Goal: Task Accomplishment & Management: Manage account settings

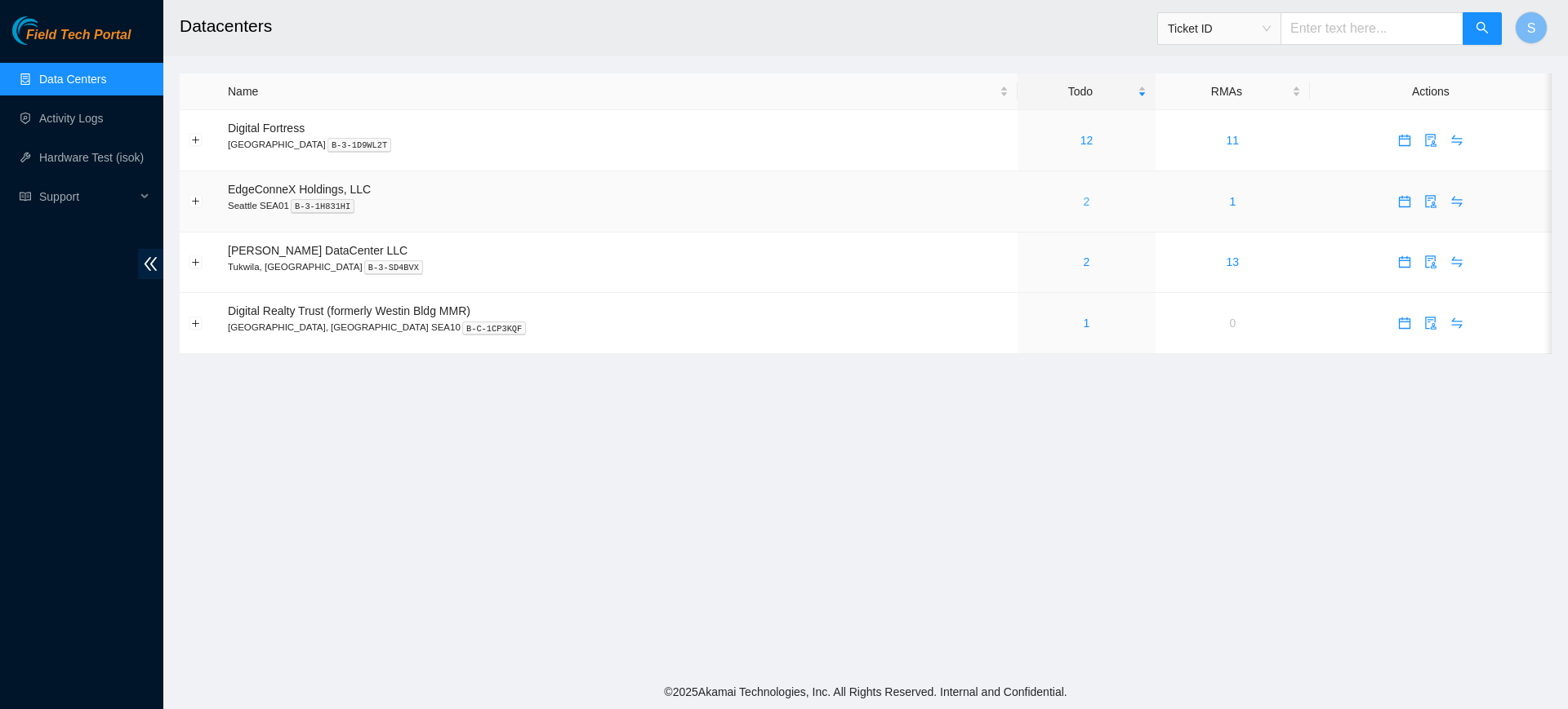
click at [1084, 200] on link "2" at bounding box center [1087, 201] width 7 height 13
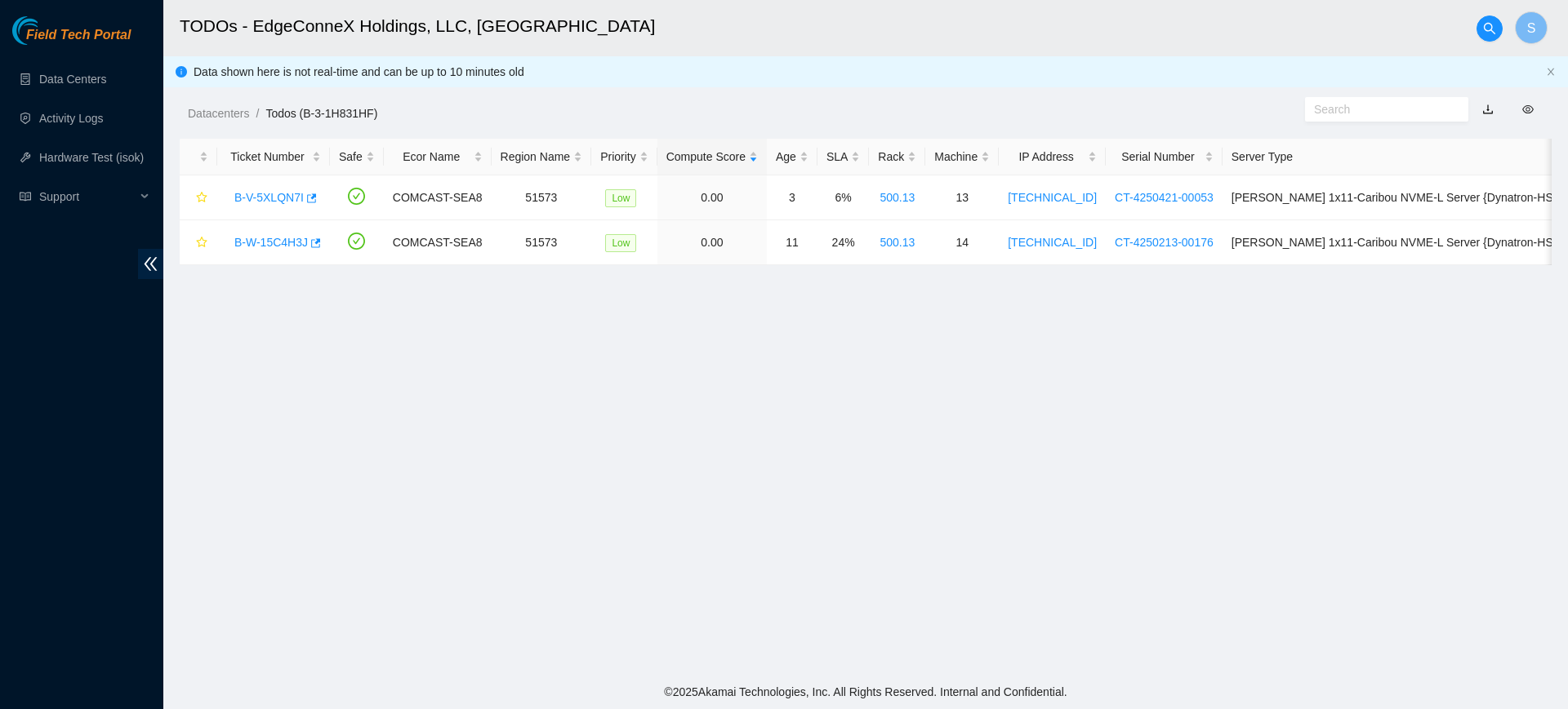
drag, startPoint x: 888, startPoint y: 556, endPoint x: 888, endPoint y: 537, distance: 19.0
click at [888, 556] on main "TODOs - EdgeConneX Holdings, LLC, Seattle SEA01 S Data shown here is not real-t…" at bounding box center [866, 338] width 1405 height 675
click at [281, 195] on link "B-V-5XLQN7I" at bounding box center [269, 197] width 69 height 13
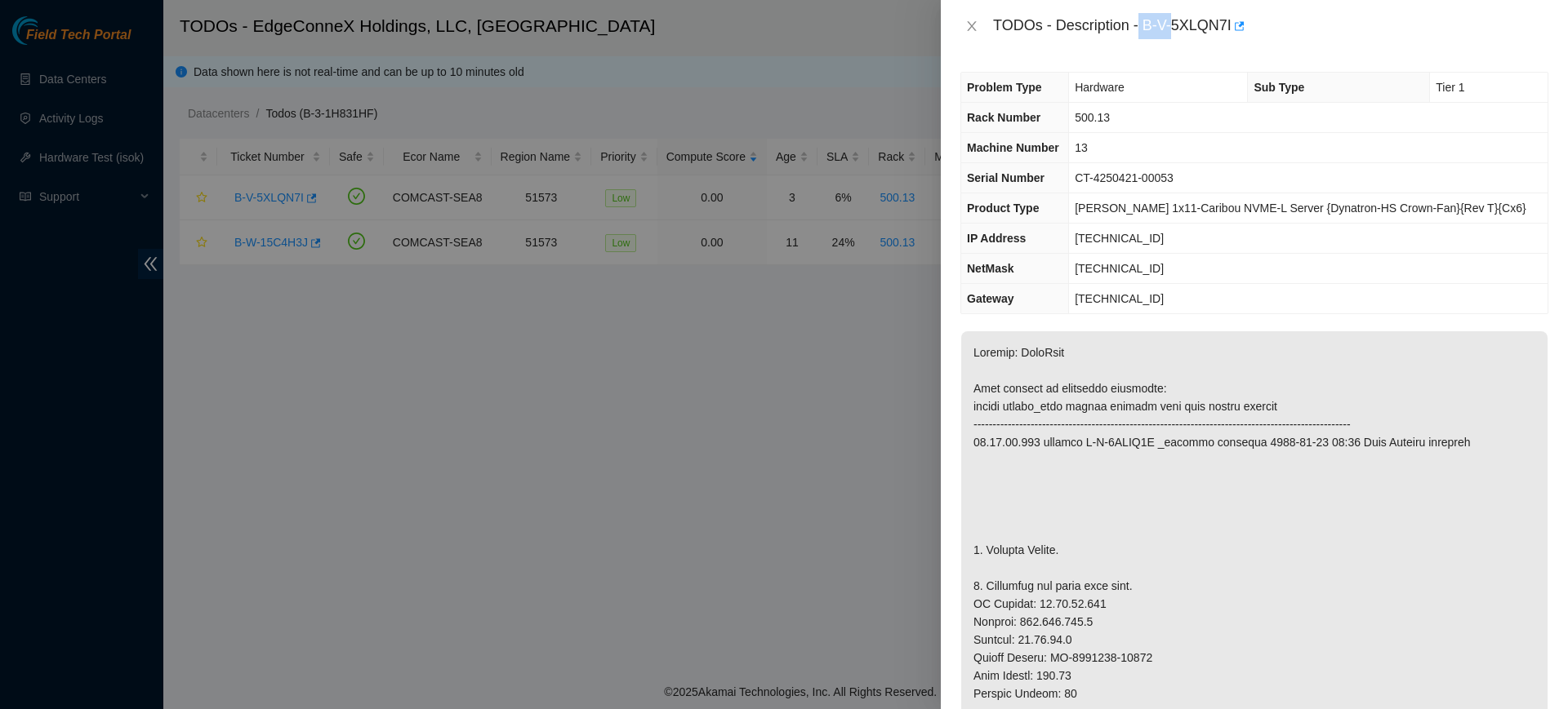
drag, startPoint x: 1145, startPoint y: 21, endPoint x: 1174, endPoint y: 27, distance: 29.6
click at [1174, 27] on div "TODOs - Description - B-V-5XLQN7I" at bounding box center [1271, 26] width 555 height 26
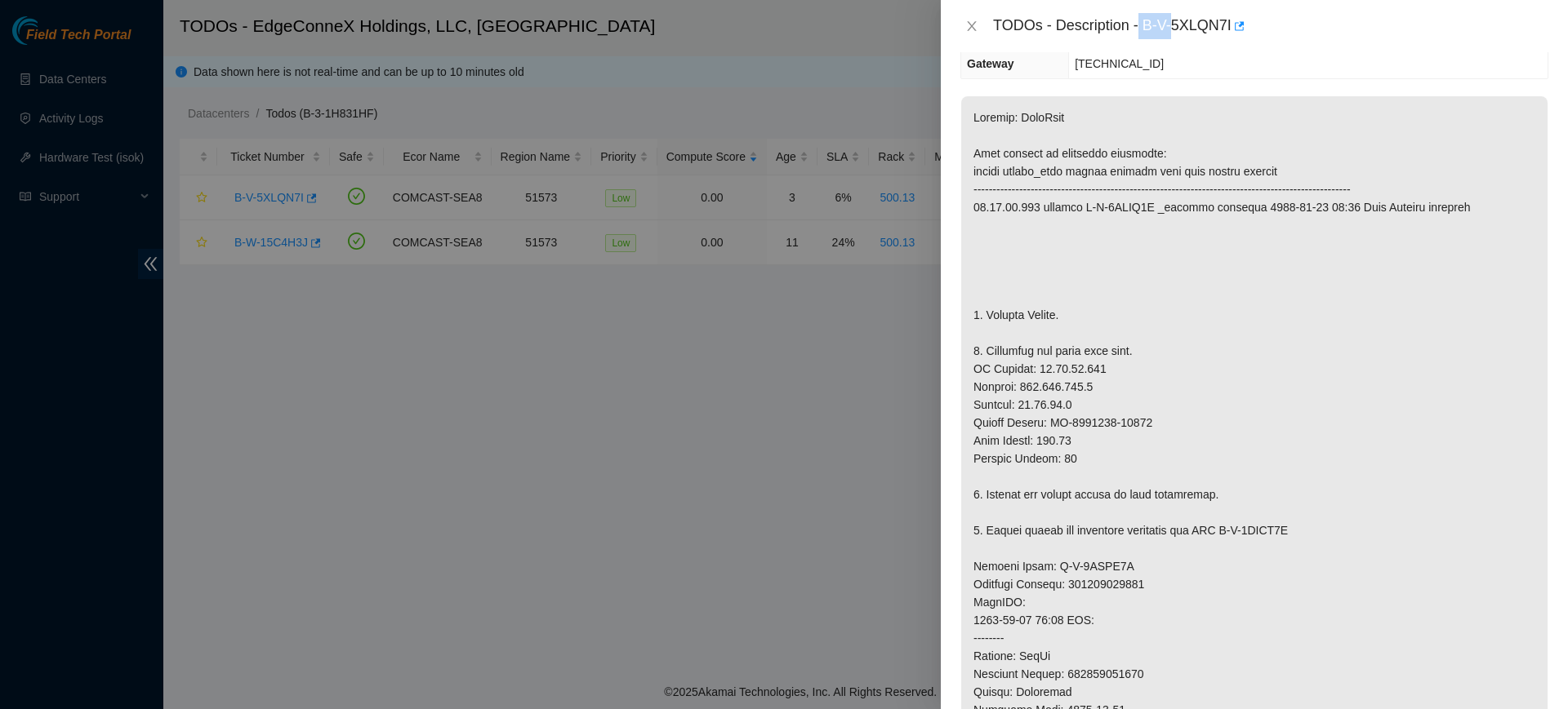
scroll to position [306, 0]
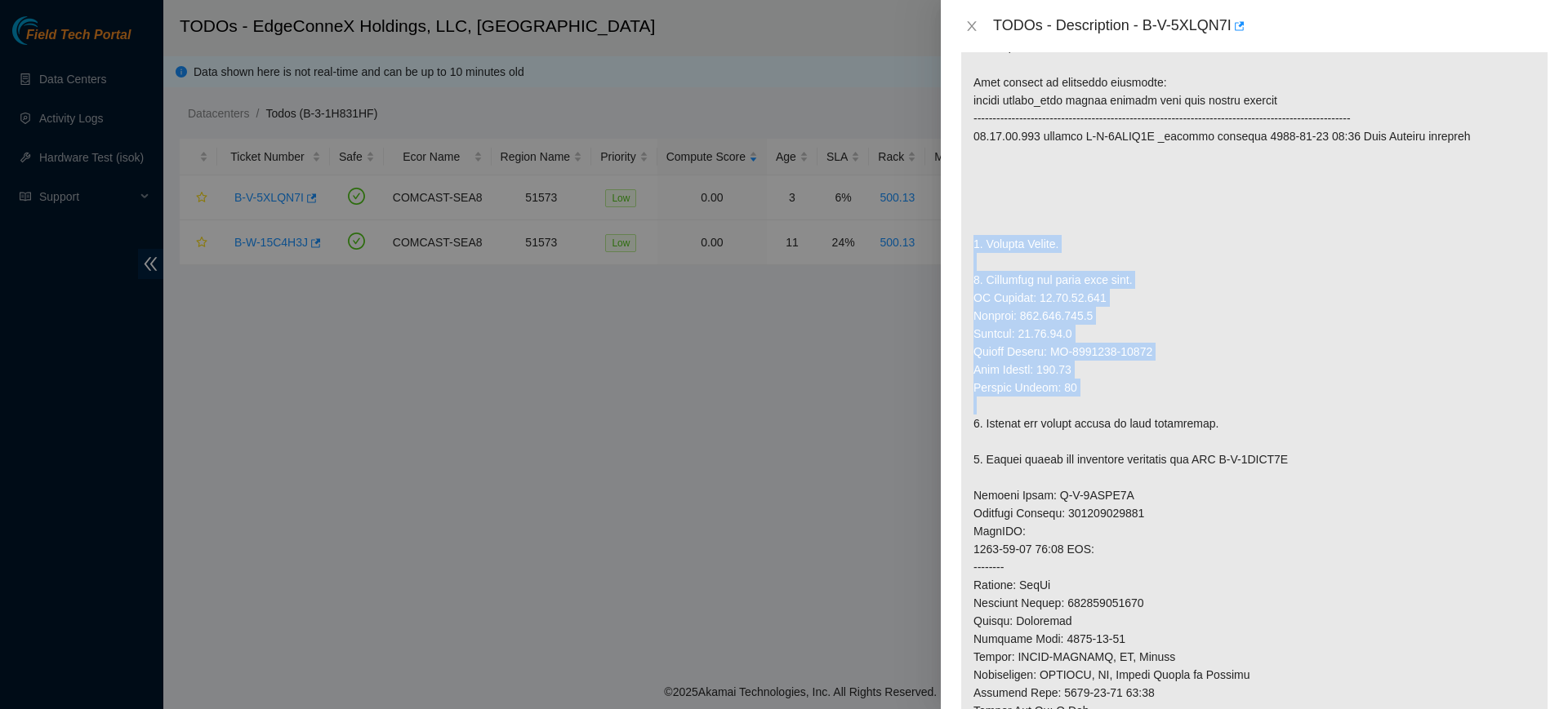
drag, startPoint x: 968, startPoint y: 242, endPoint x: 1221, endPoint y: 412, distance: 304.8
click at [1221, 412] on p at bounding box center [1254, 496] width 586 height 940
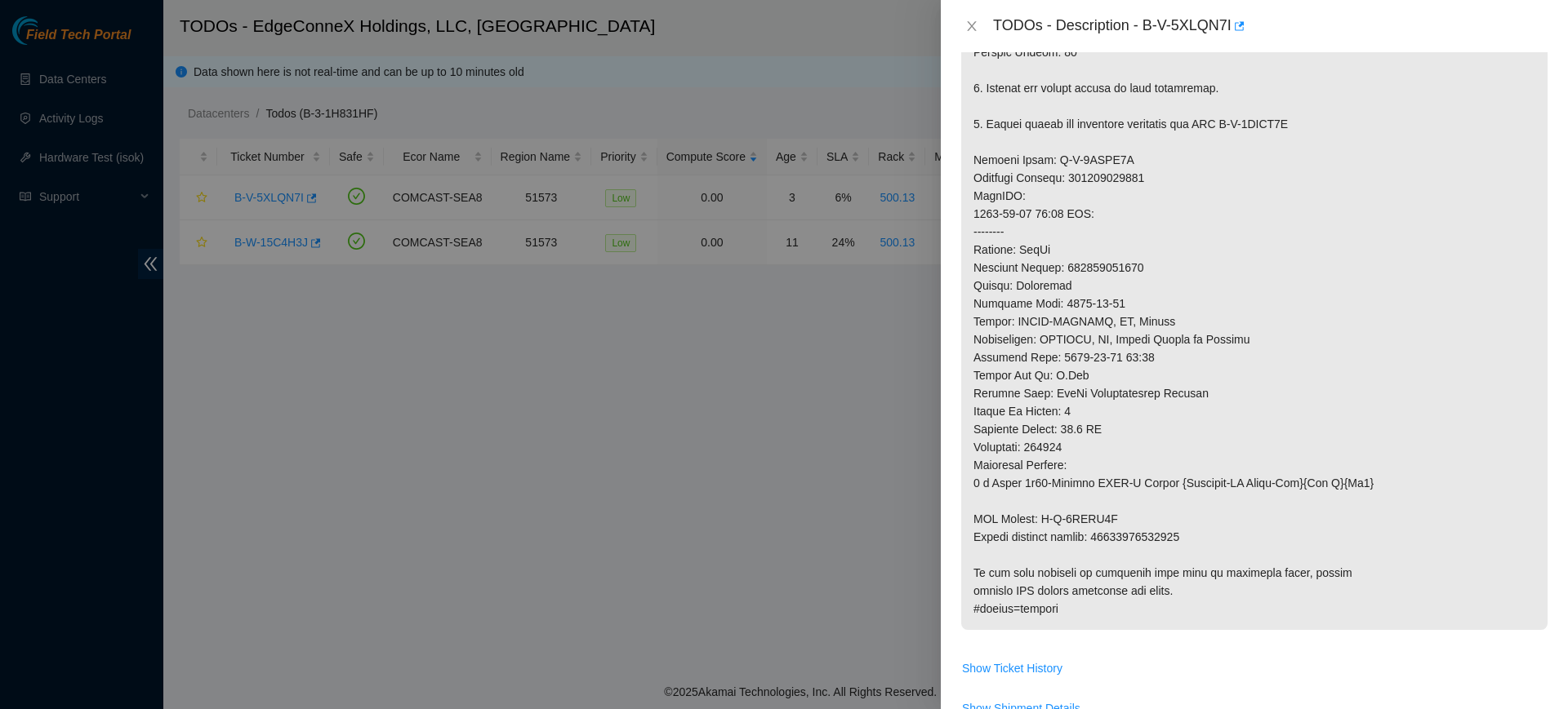
scroll to position [714, 0]
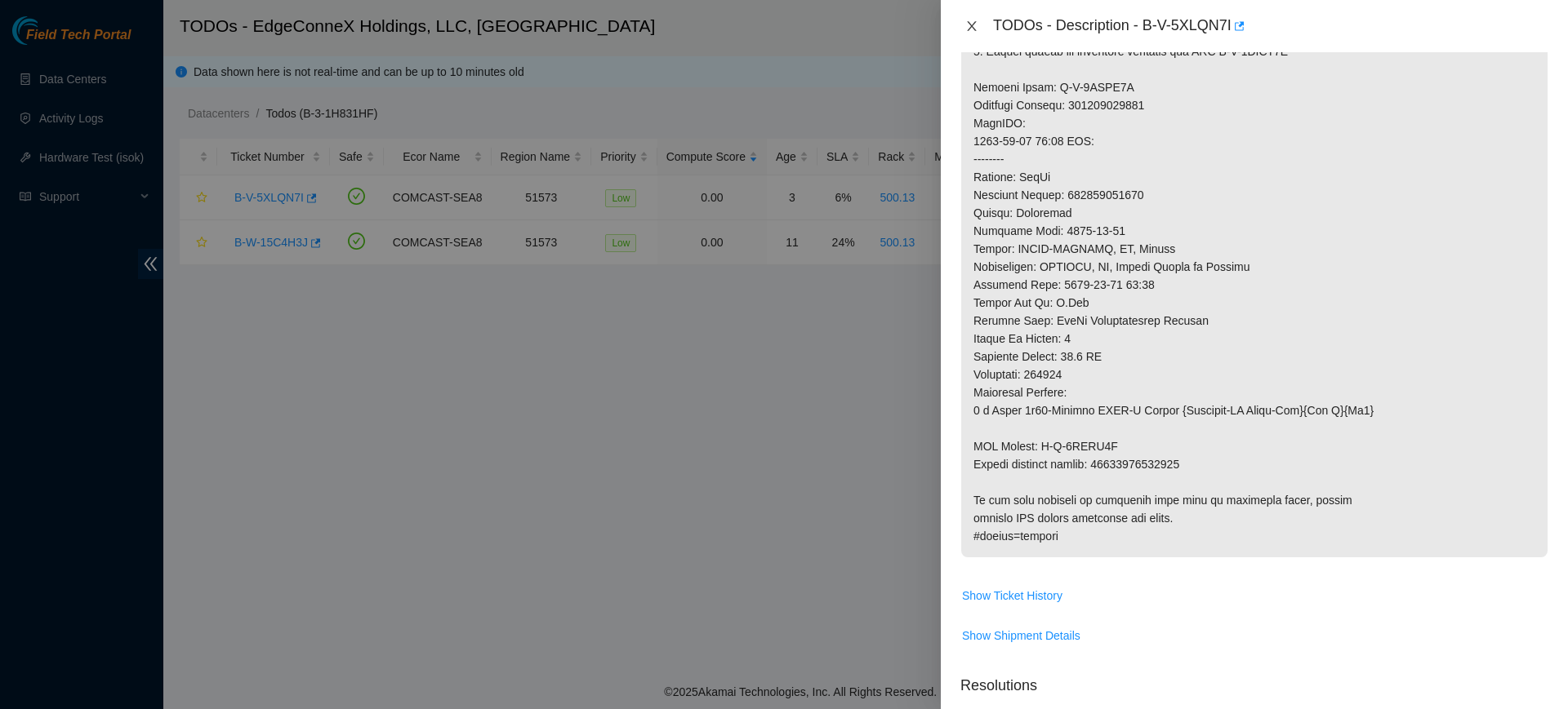
click at [974, 27] on icon "close" at bounding box center [971, 26] width 13 height 13
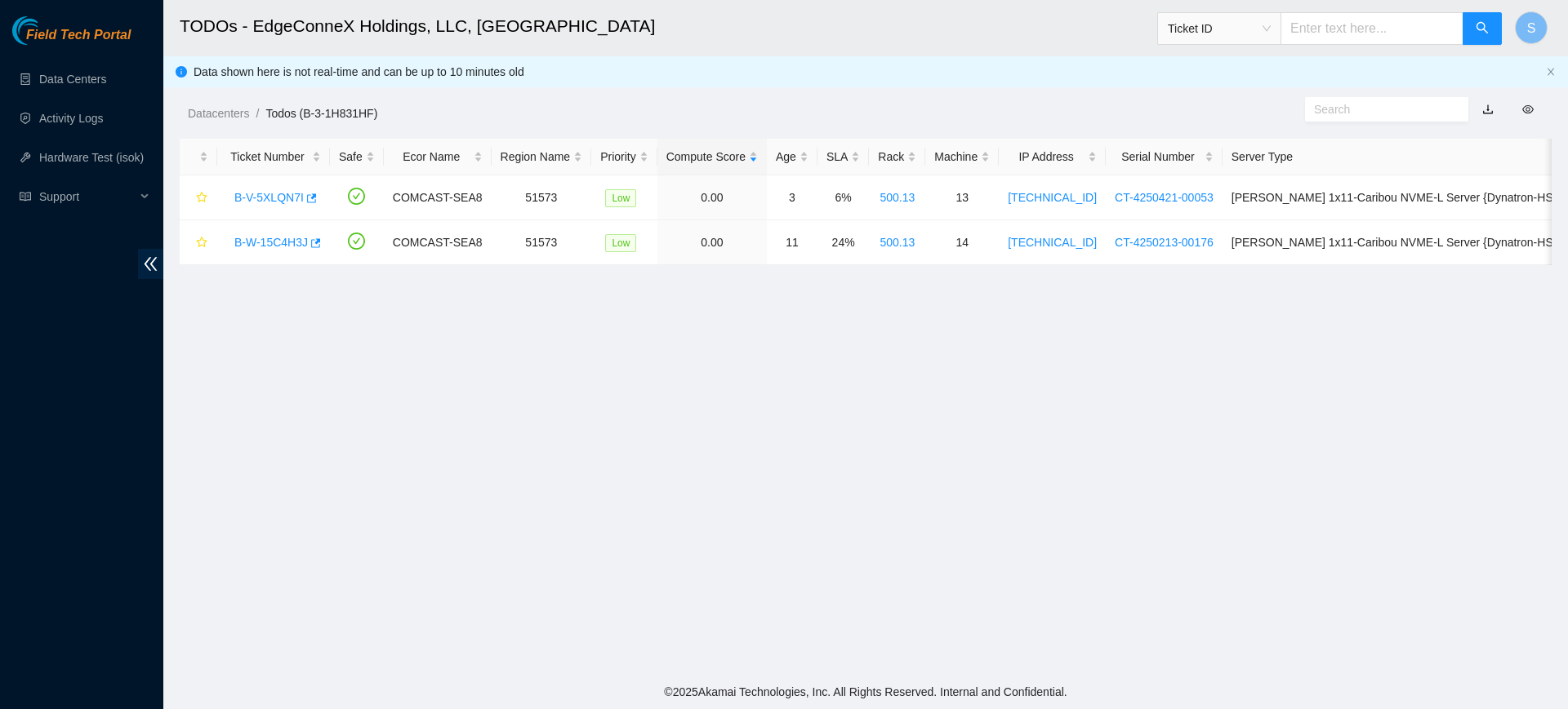
scroll to position [393, 0]
click at [105, 82] on link "Data Centers" at bounding box center [73, 79] width 67 height 13
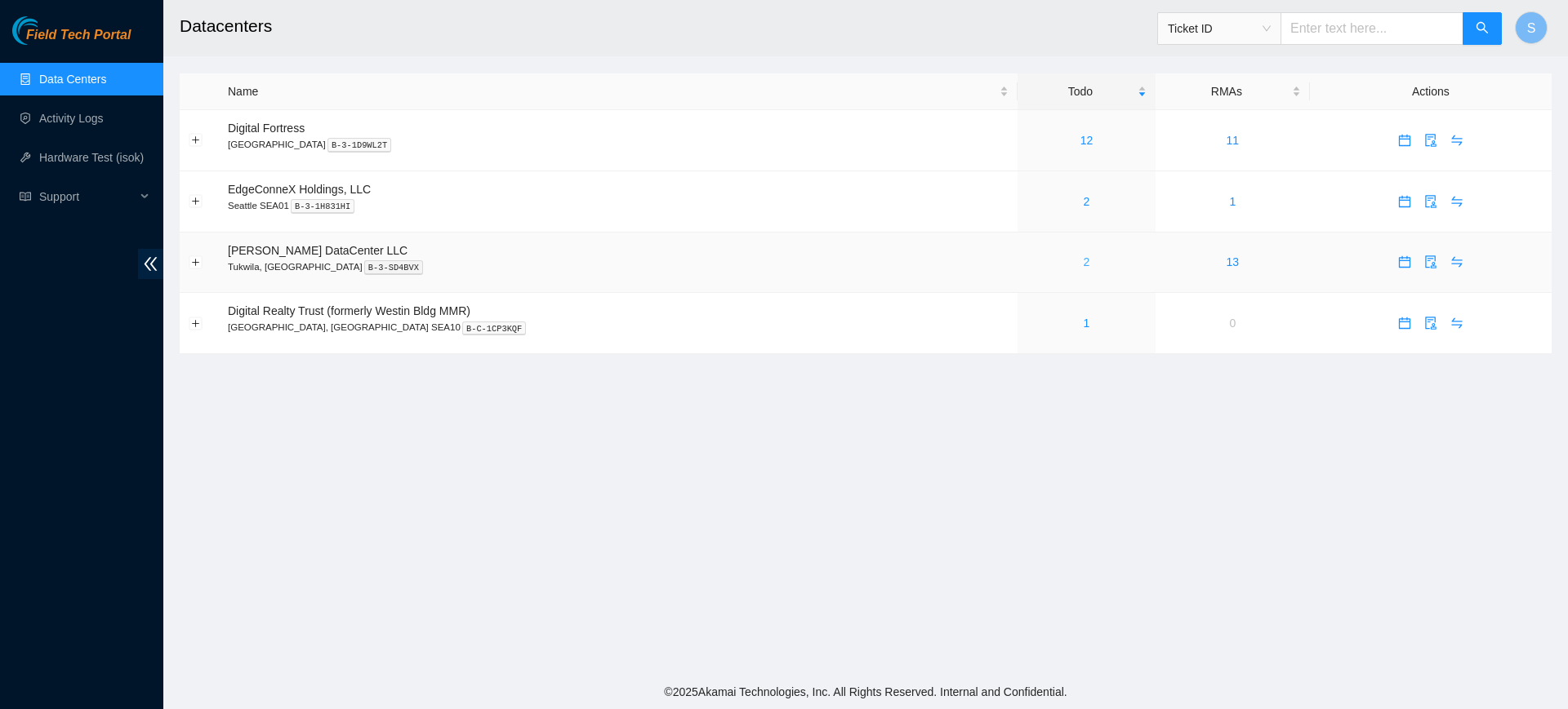
click at [1084, 261] on link "2" at bounding box center [1087, 262] width 7 height 13
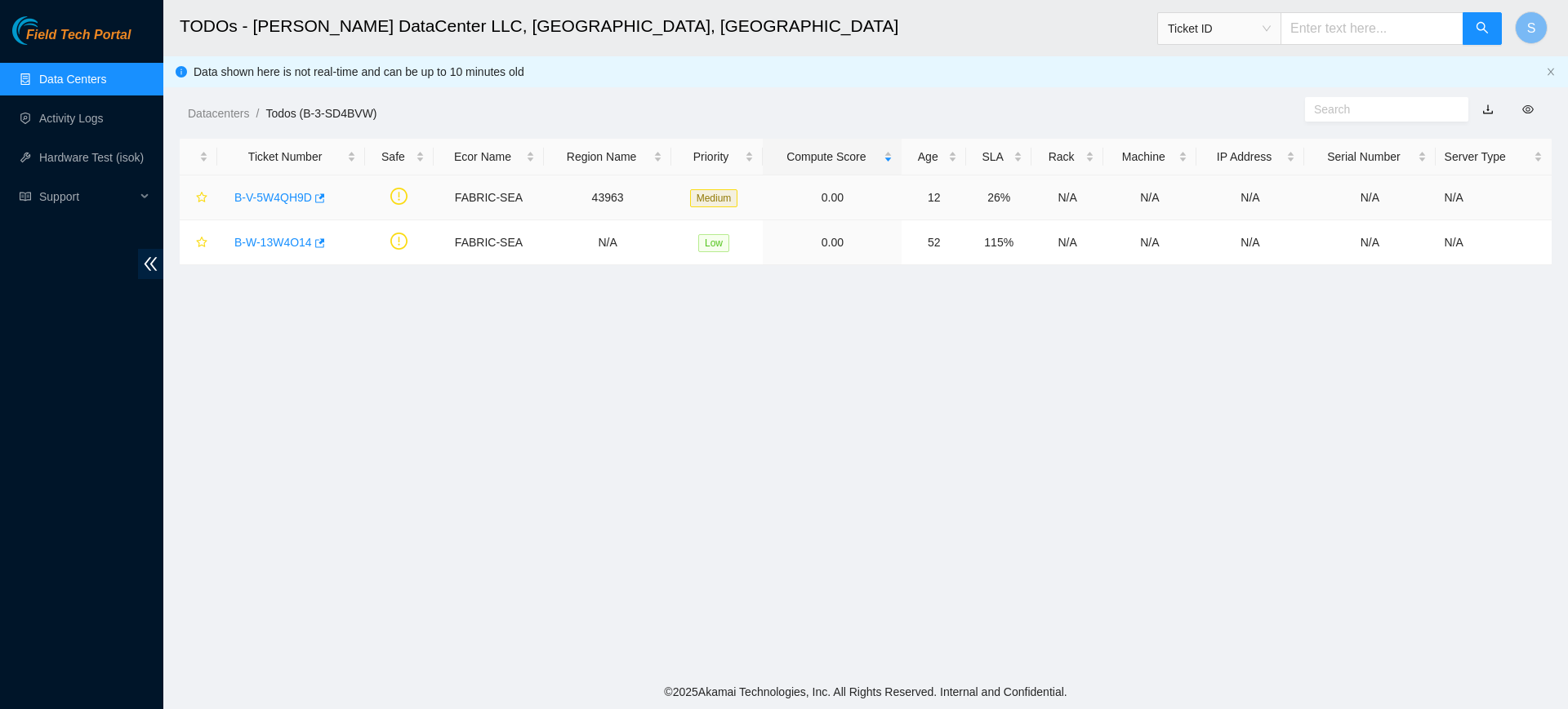
click at [272, 191] on link "B-V-5W4QH9D" at bounding box center [273, 197] width 78 height 13
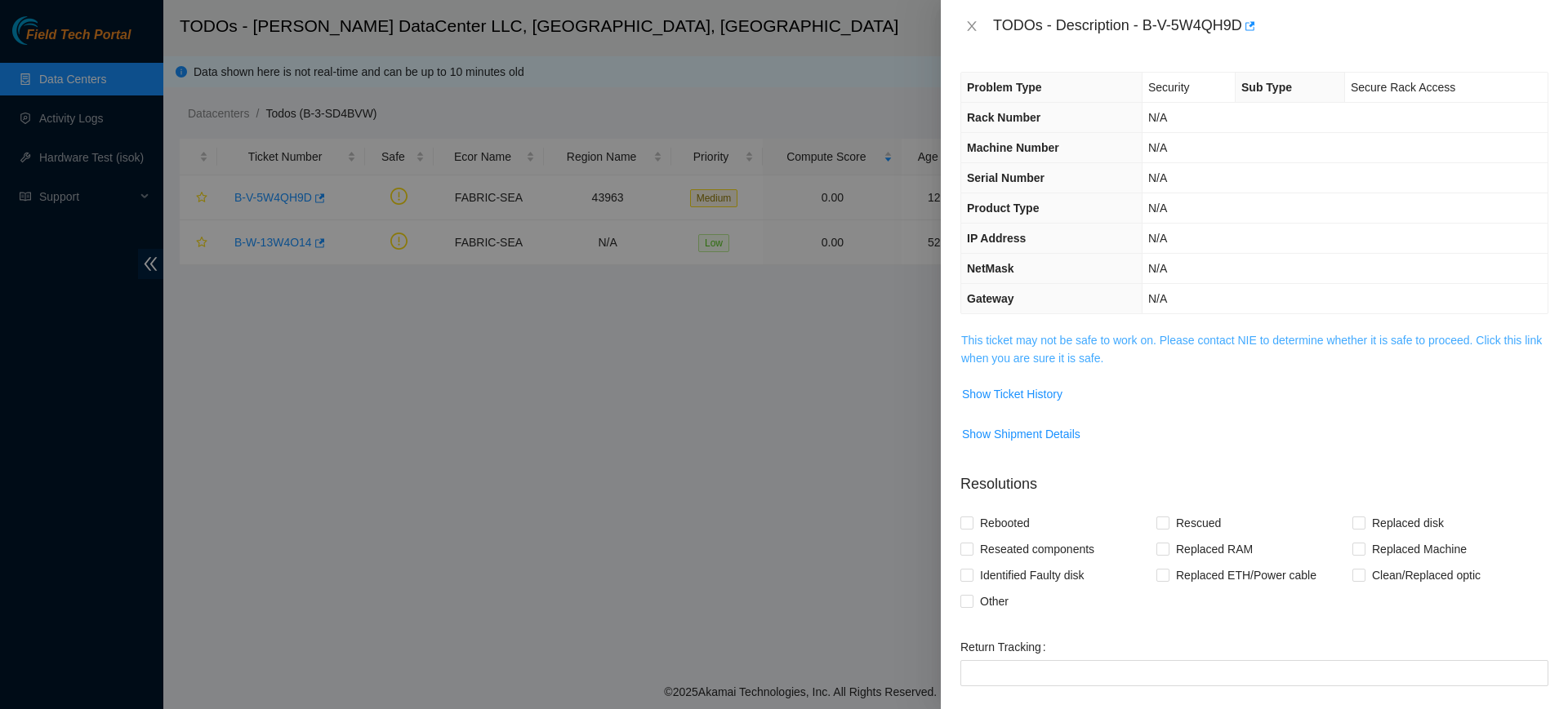
click at [1114, 350] on link "This ticket may not be safe to work on. Please contact NIE to determine whether…" at bounding box center [1252, 349] width 581 height 31
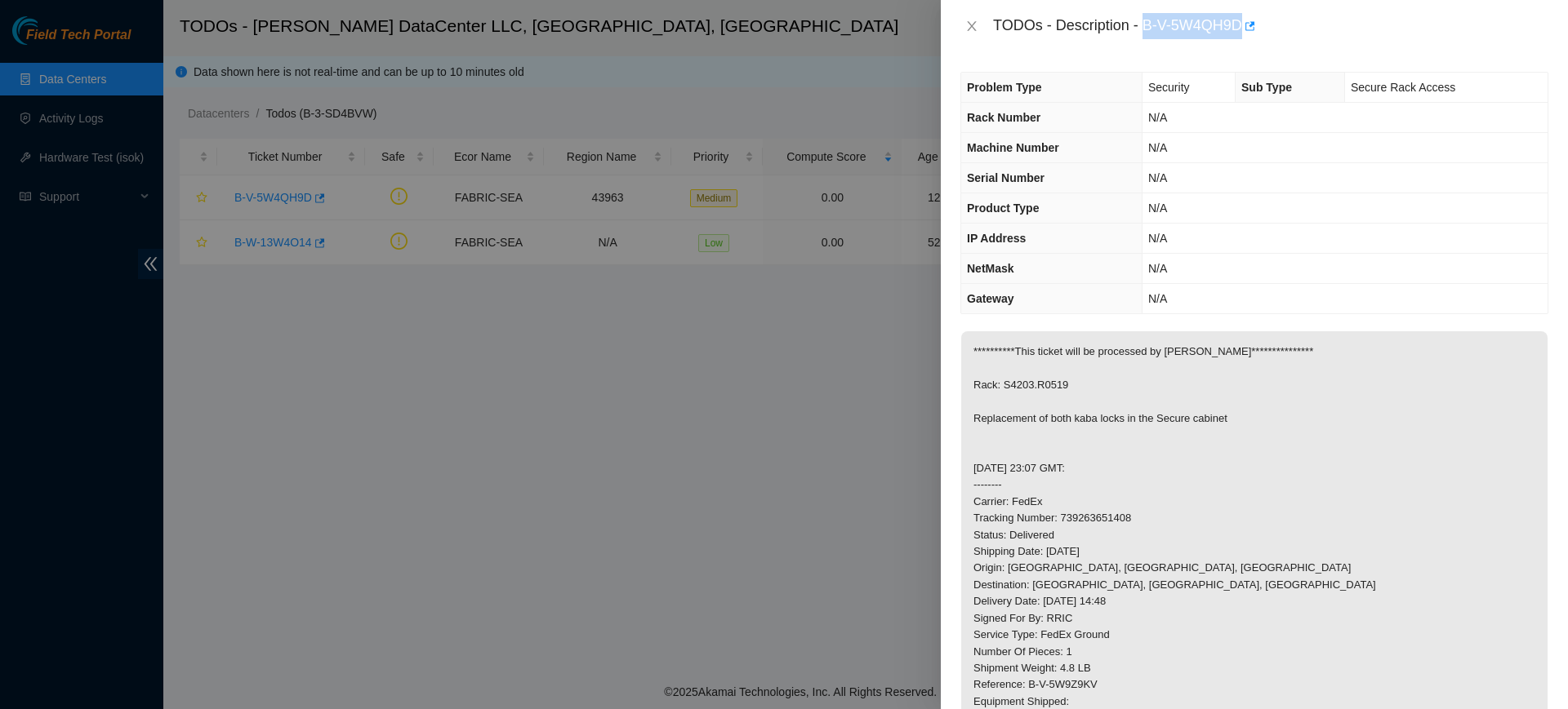
drag, startPoint x: 1145, startPoint y: 21, endPoint x: 1263, endPoint y: 24, distance: 118.0
click at [1263, 24] on div "TODOs - Description - B-V-5W4QH9D" at bounding box center [1271, 26] width 555 height 26
copy div "B-V-5W4QH9D"
click at [492, 401] on div at bounding box center [784, 354] width 1568 height 709
click at [76, 134] on div at bounding box center [784, 354] width 1568 height 709
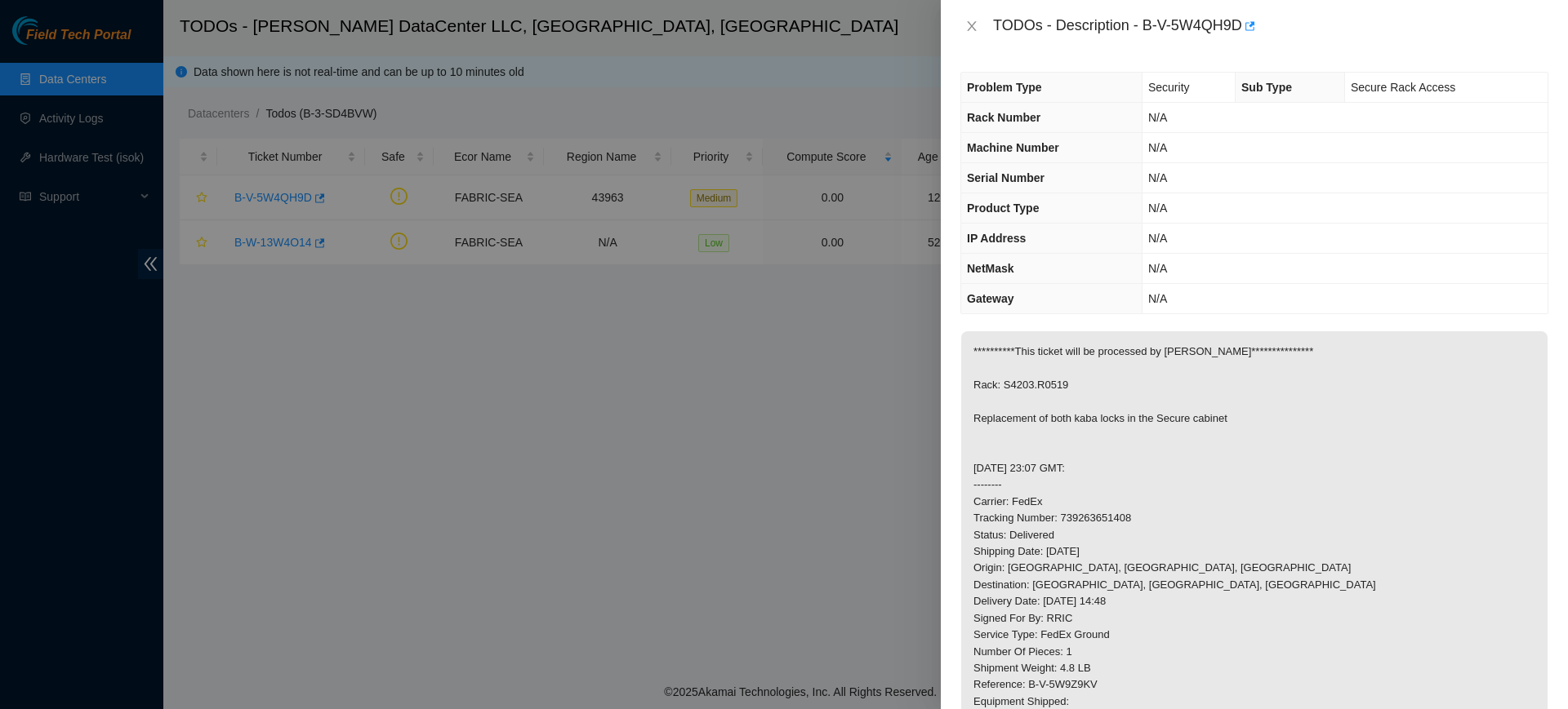
drag, startPoint x: 83, startPoint y: 118, endPoint x: 125, endPoint y: 113, distance: 42.3
click at [87, 118] on div at bounding box center [784, 354] width 1568 height 709
click at [961, 26] on button "Close" at bounding box center [971, 27] width 23 height 16
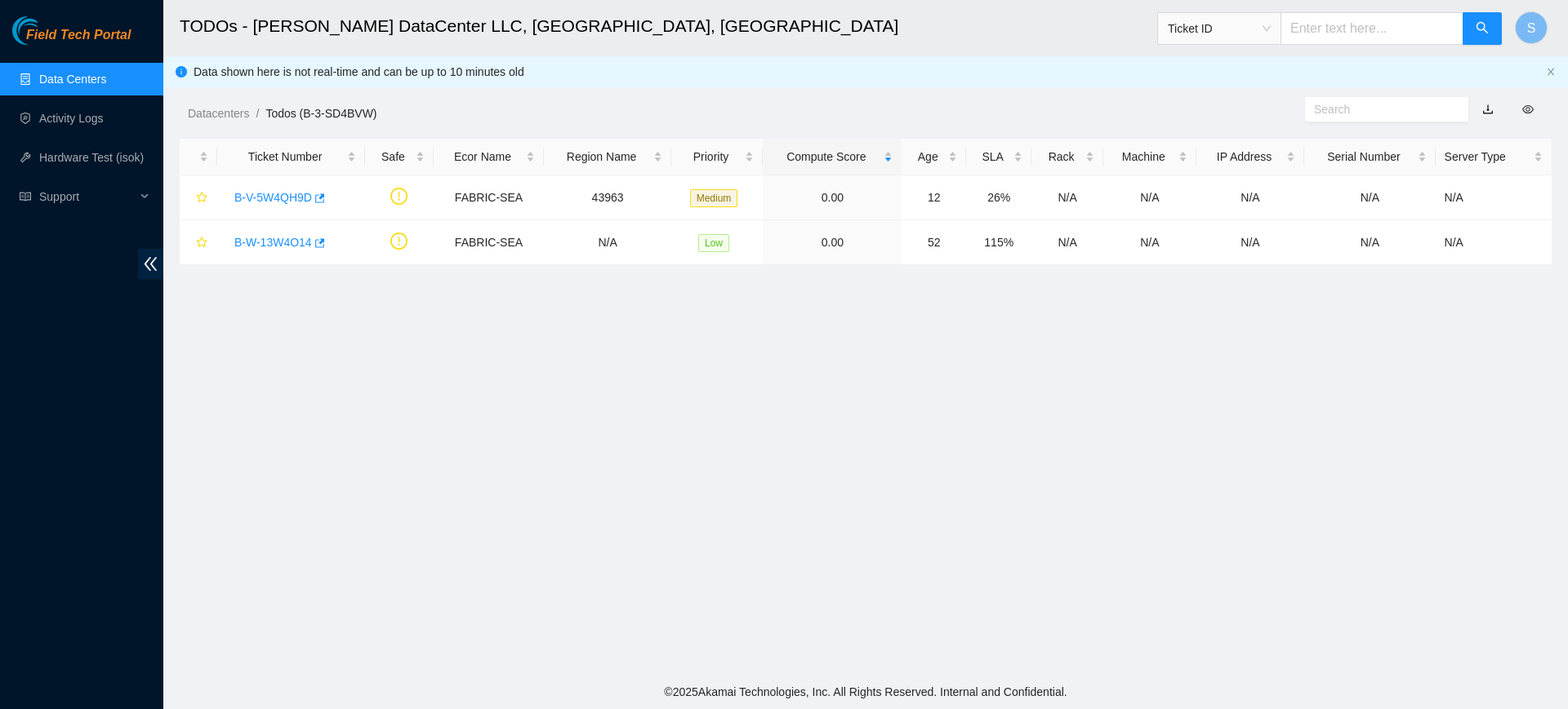
click at [1567, 24] on div "TODOs - Description - undefined Problem Type N/A Rack Number N/A Machine Number…" at bounding box center [1568, 354] width 0 height 709
click at [61, 119] on link "Activity Logs" at bounding box center [71, 118] width 64 height 13
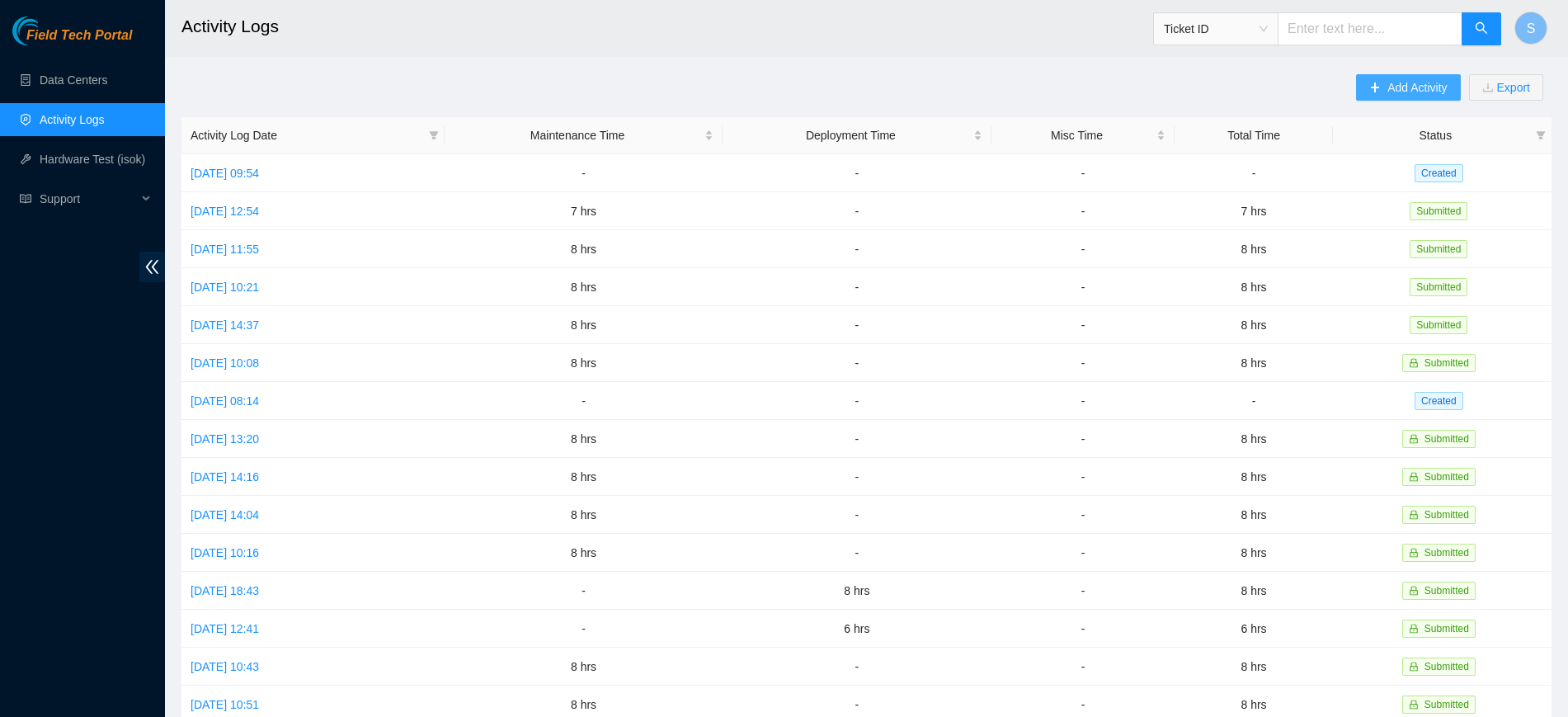
click at [1406, 92] on span "Add Activity" at bounding box center [1417, 88] width 60 height 18
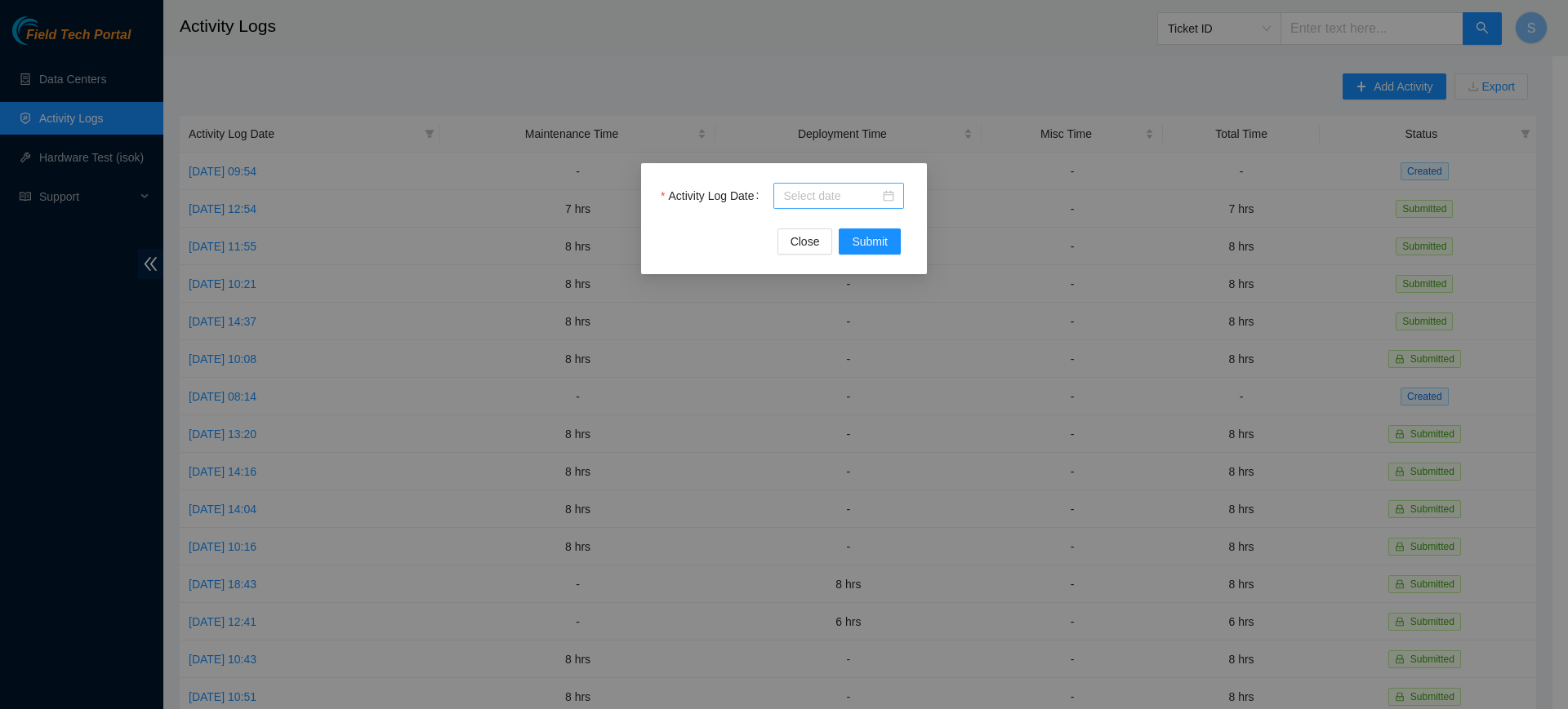
click at [855, 194] on input "Activity Log Date" at bounding box center [832, 196] width 97 height 18
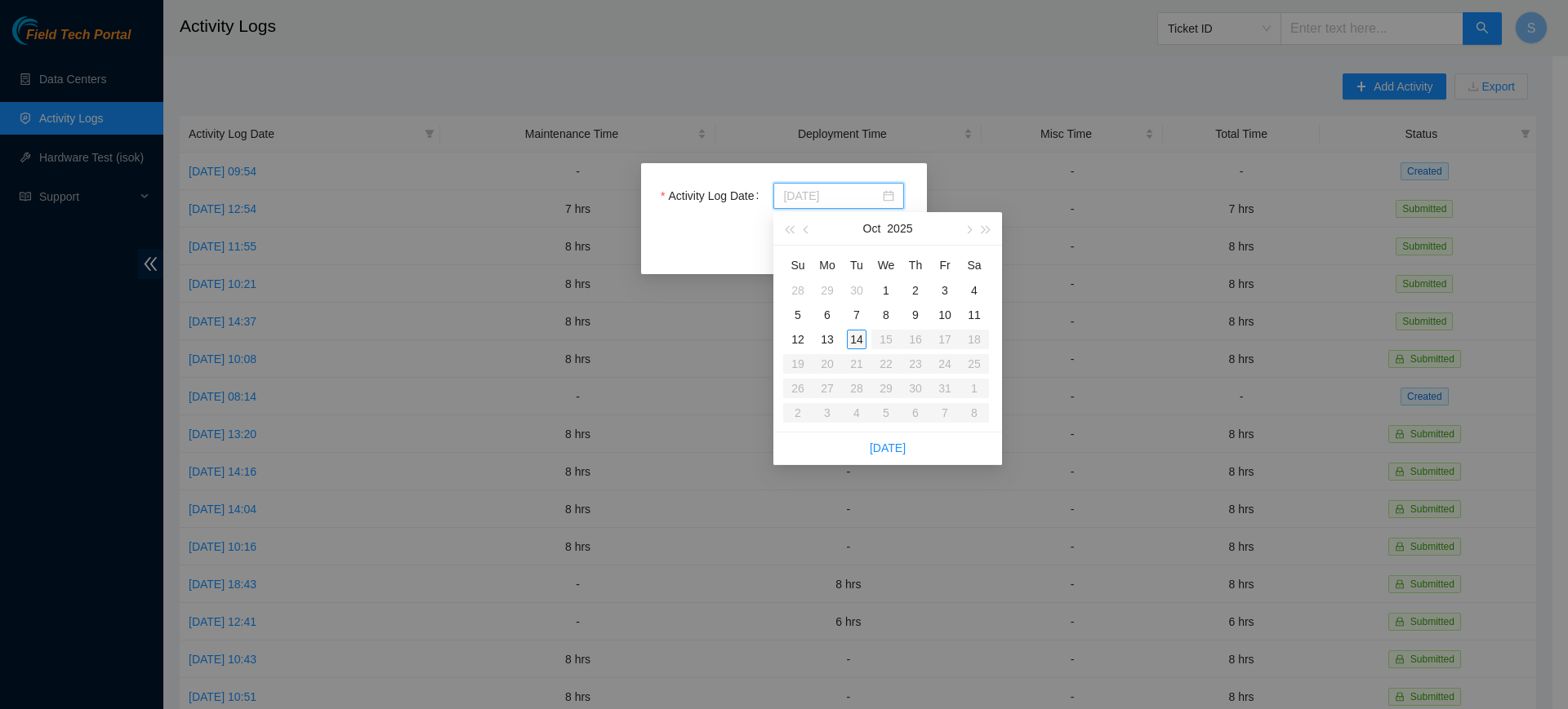
type input "[DATE]"
click at [860, 339] on div "14" at bounding box center [857, 340] width 20 height 20
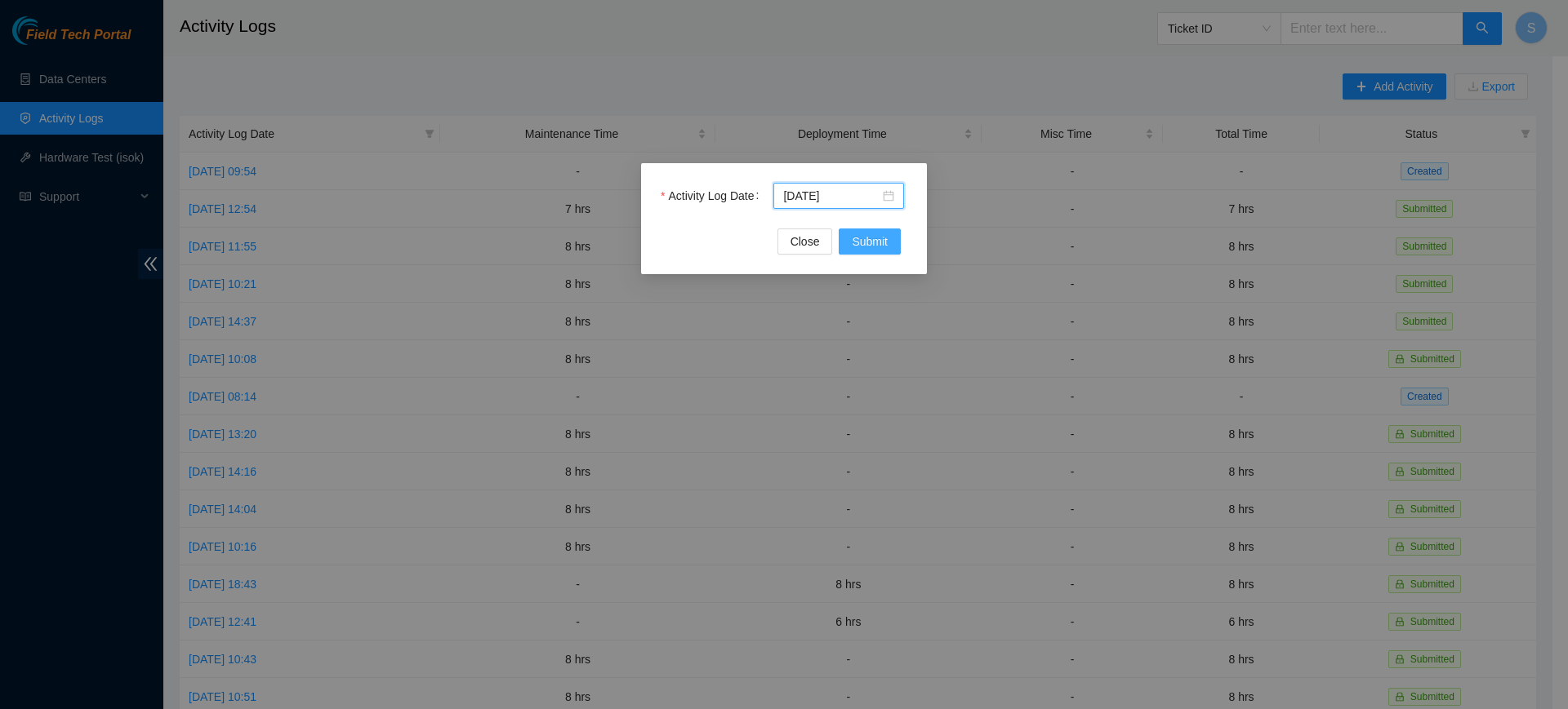
click at [876, 247] on span "Submit" at bounding box center [869, 242] width 36 height 18
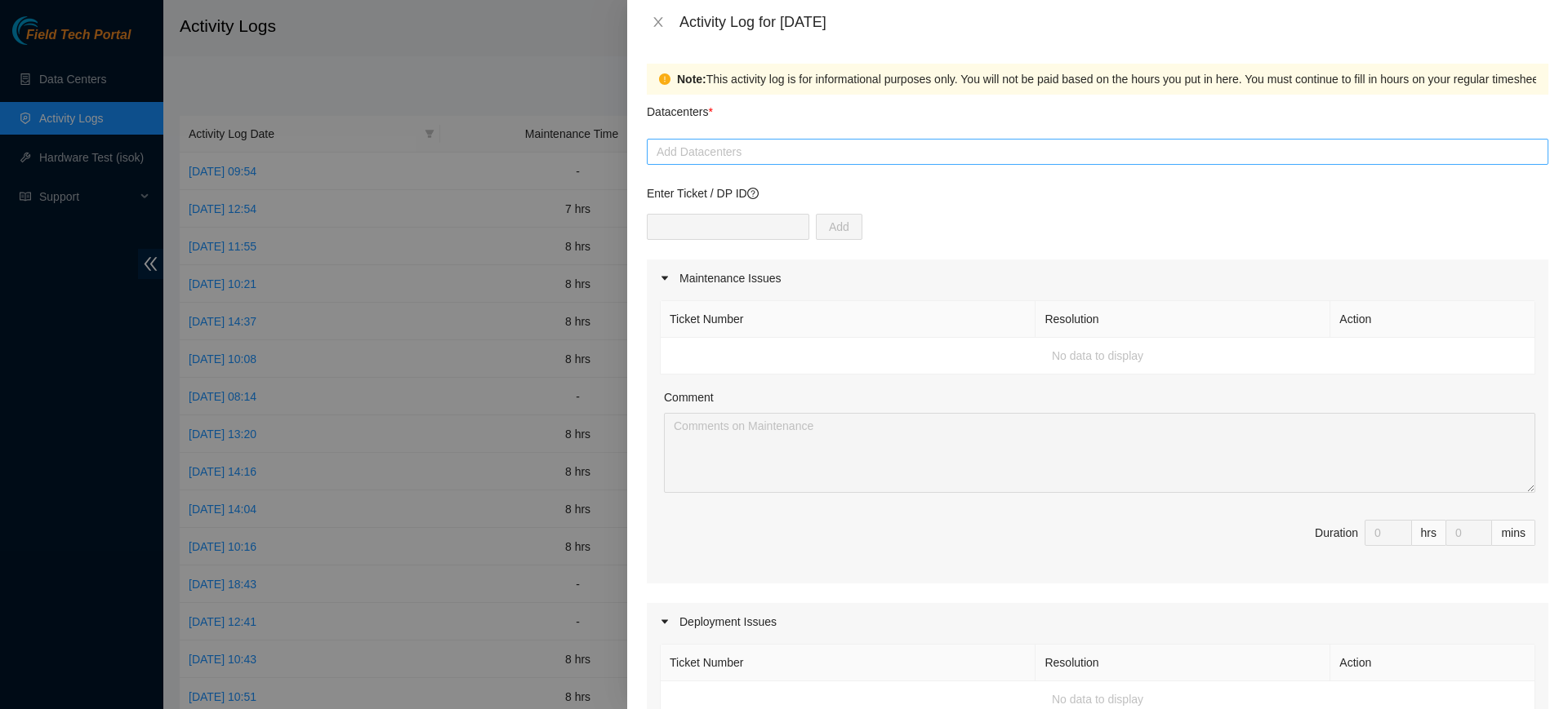
click at [702, 154] on div at bounding box center [1098, 152] width 893 height 20
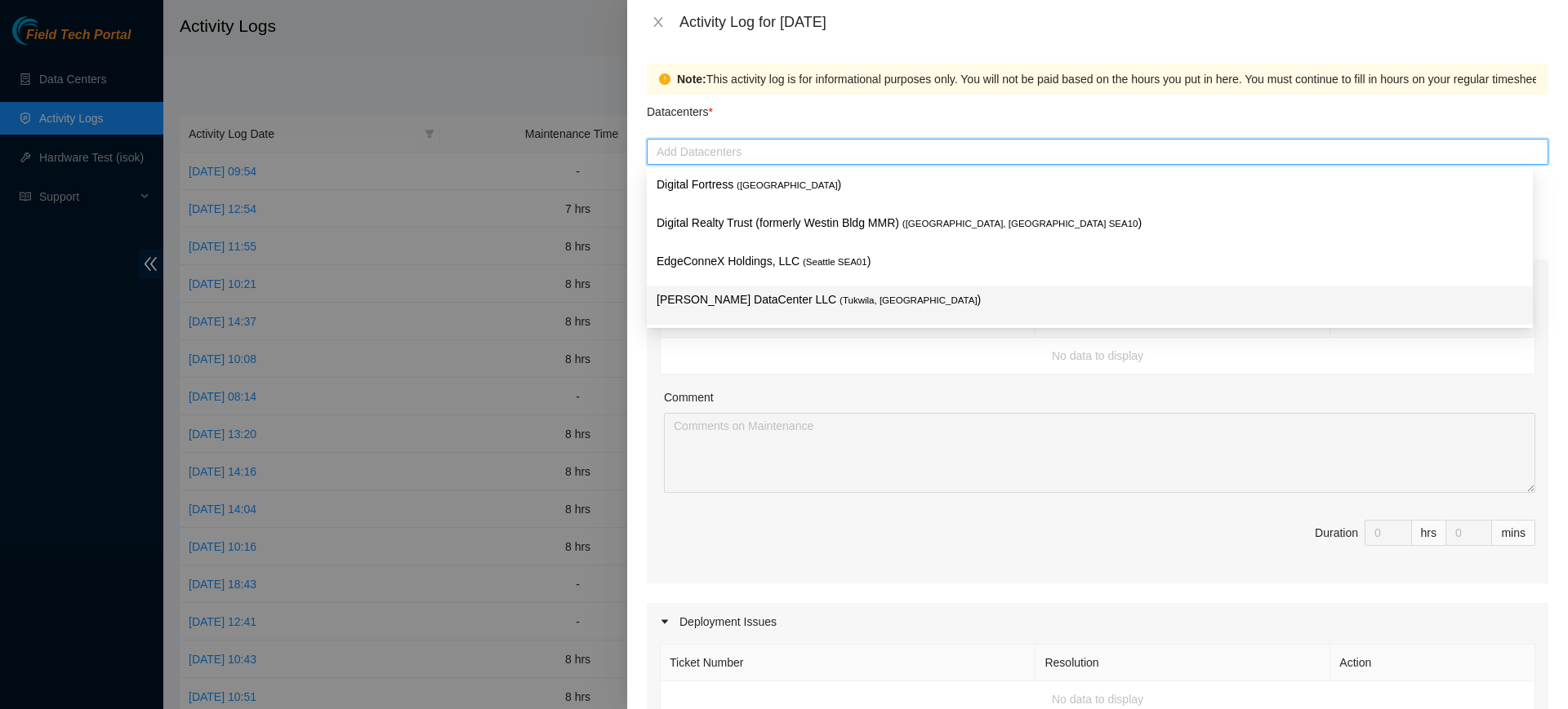
click at [704, 298] on p "[PERSON_NAME] DataCenter LLC ( [GEOGRAPHIC_DATA], [GEOGRAPHIC_DATA] )" at bounding box center [1090, 299] width 867 height 19
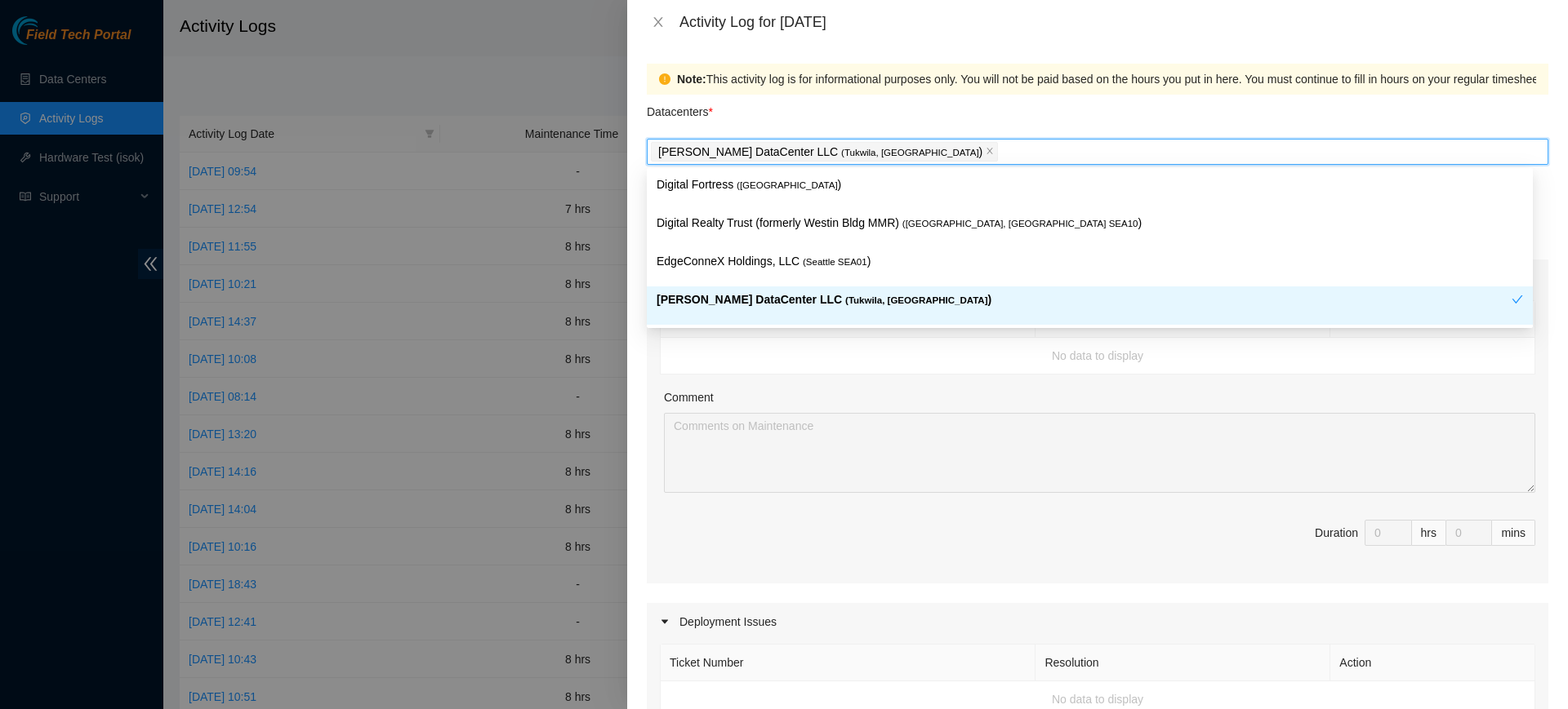
click at [786, 364] on td "No data to display" at bounding box center [1098, 355] width 874 height 37
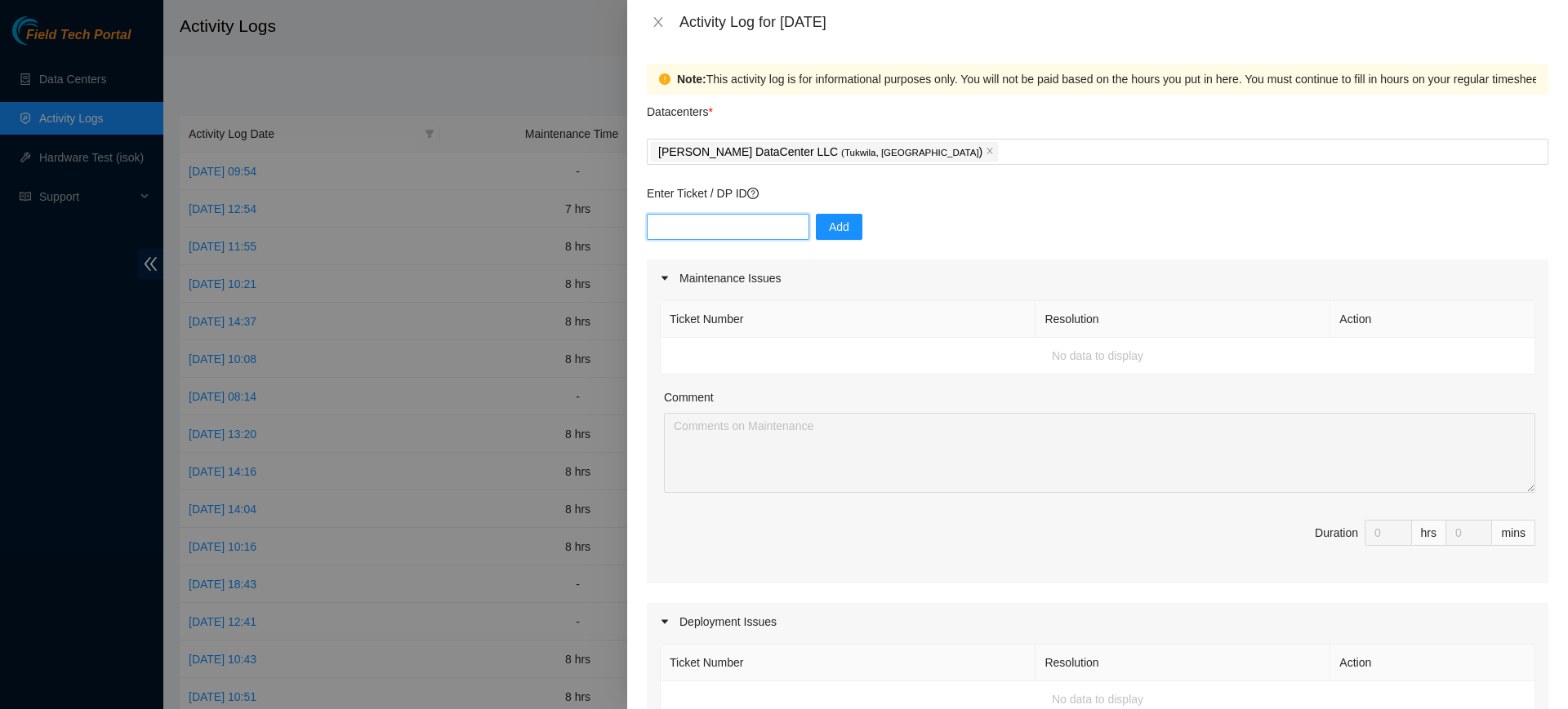
click at [700, 221] on input "text" at bounding box center [728, 227] width 162 height 26
paste input "B-V-5W4QH9D"
type input "B-V-5W4QH9D"
click at [829, 230] on span "Add" at bounding box center [839, 227] width 21 height 18
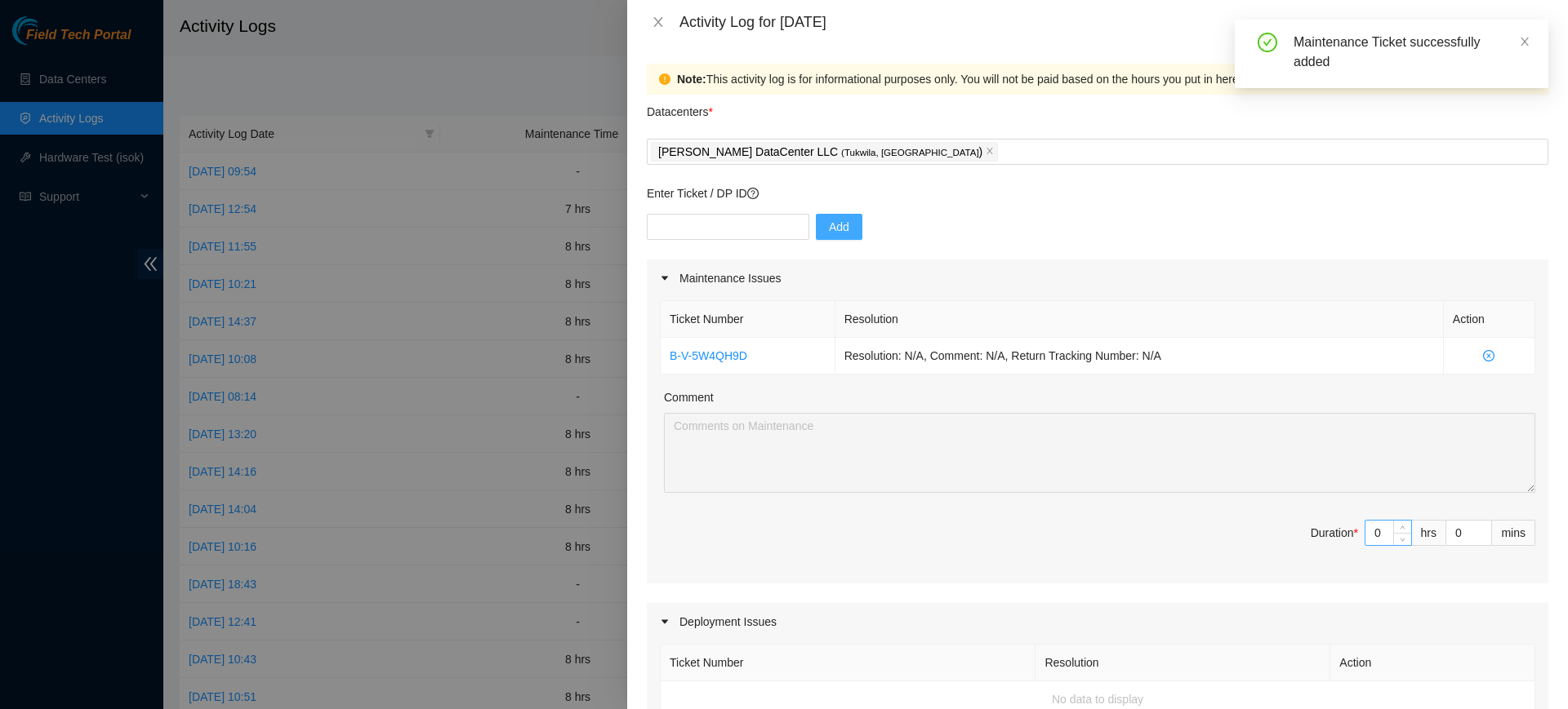
click at [1372, 540] on input "0" at bounding box center [1388, 532] width 45 height 25
type input "8"
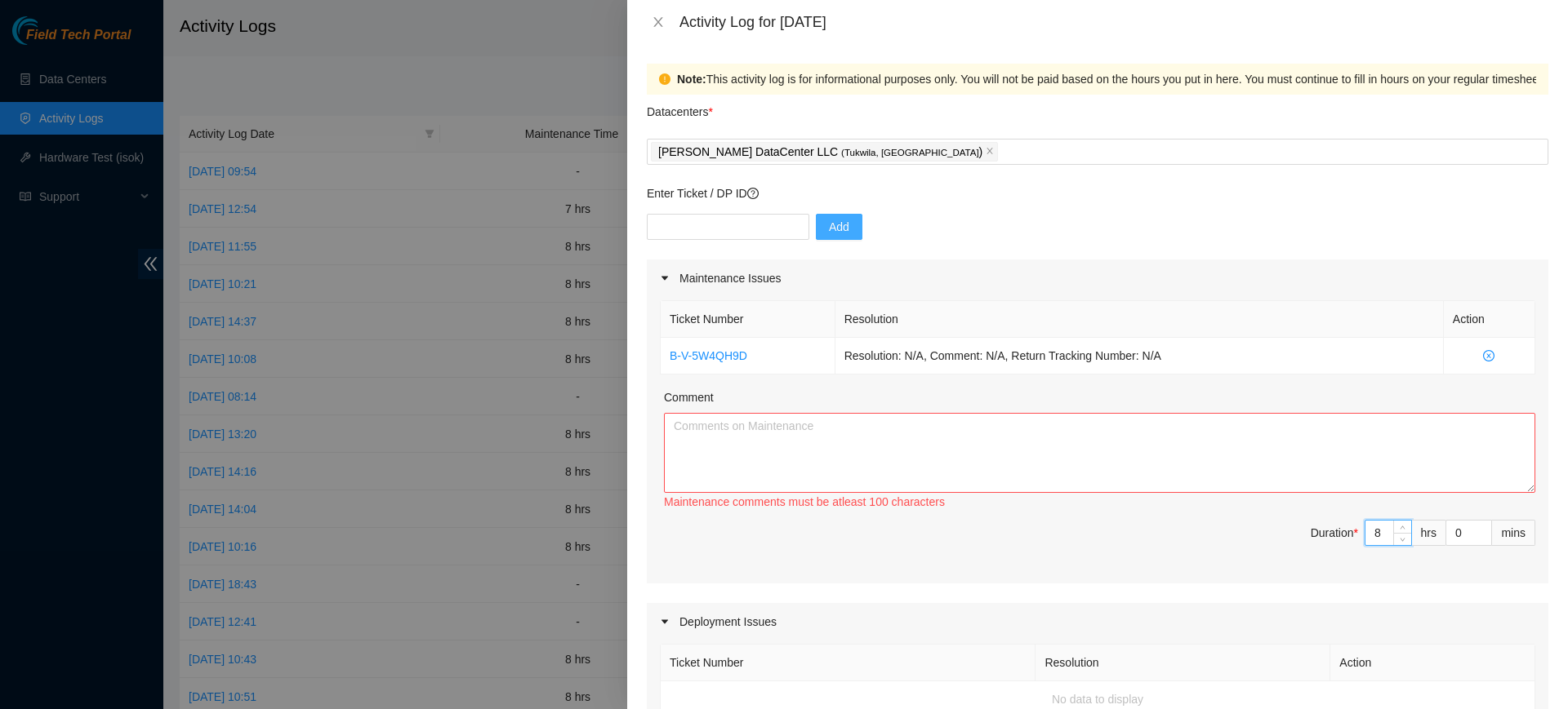
type input "8"
click at [905, 442] on textarea "Comment" at bounding box center [1100, 452] width 871 height 80
type textarea "ㄴ"
click at [790, 449] on textarea "Shadowing [PERSON_NAME]. 1. Uninstalling" at bounding box center [1100, 452] width 871 height 80
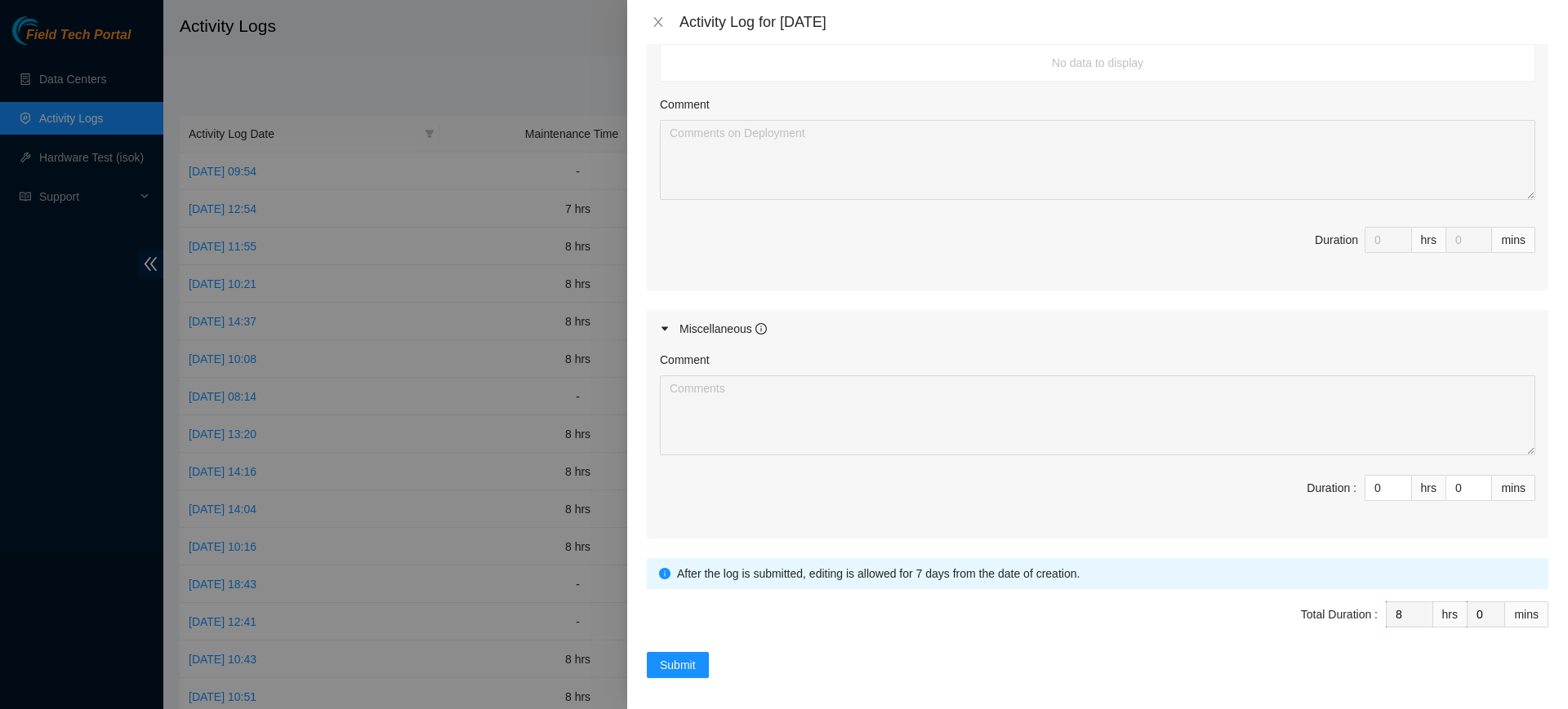
scroll to position [645, 0]
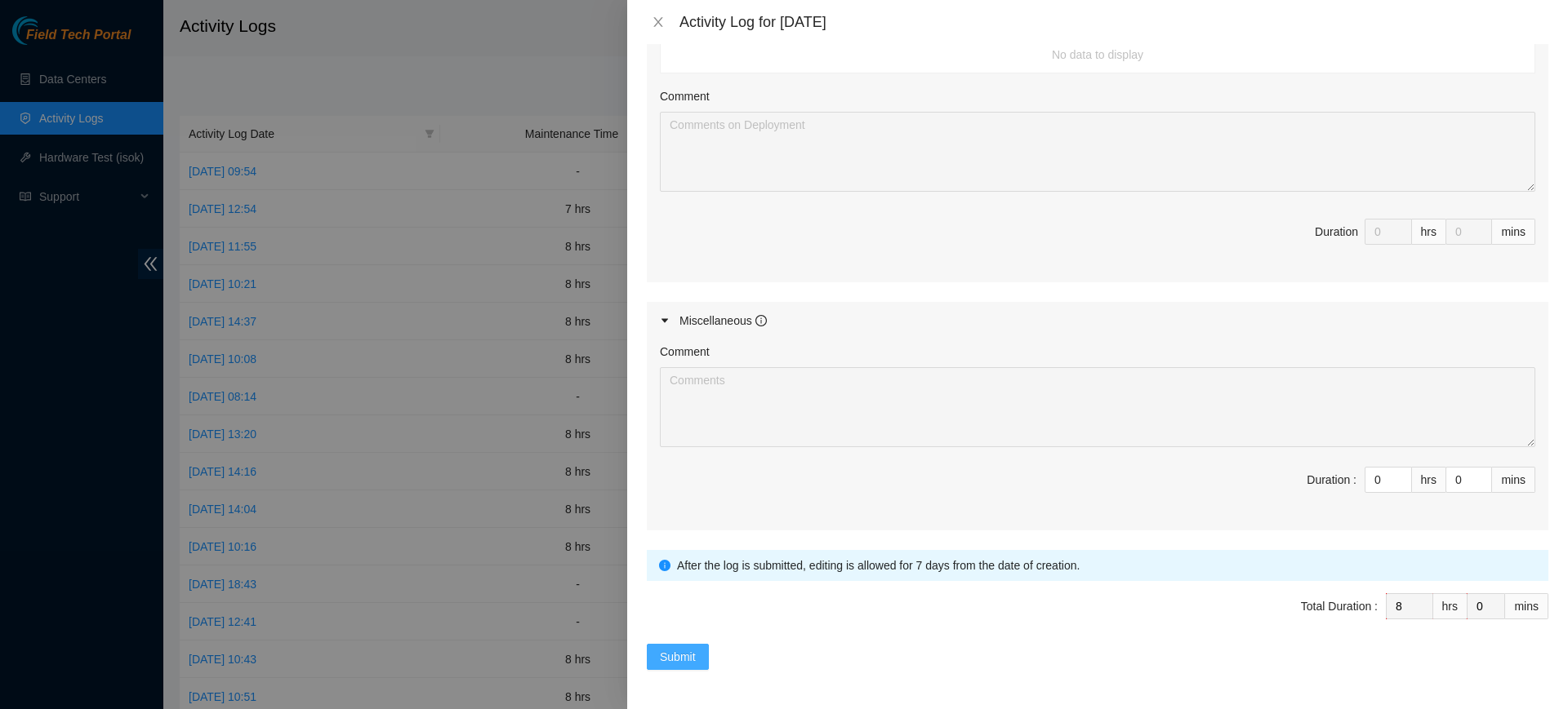
type textarea "Shadowing [PERSON_NAME]. 1. Uninstalling broken deadbolt from the door side. 2.…"
click at [681, 657] on span "Submit" at bounding box center [678, 657] width 36 height 18
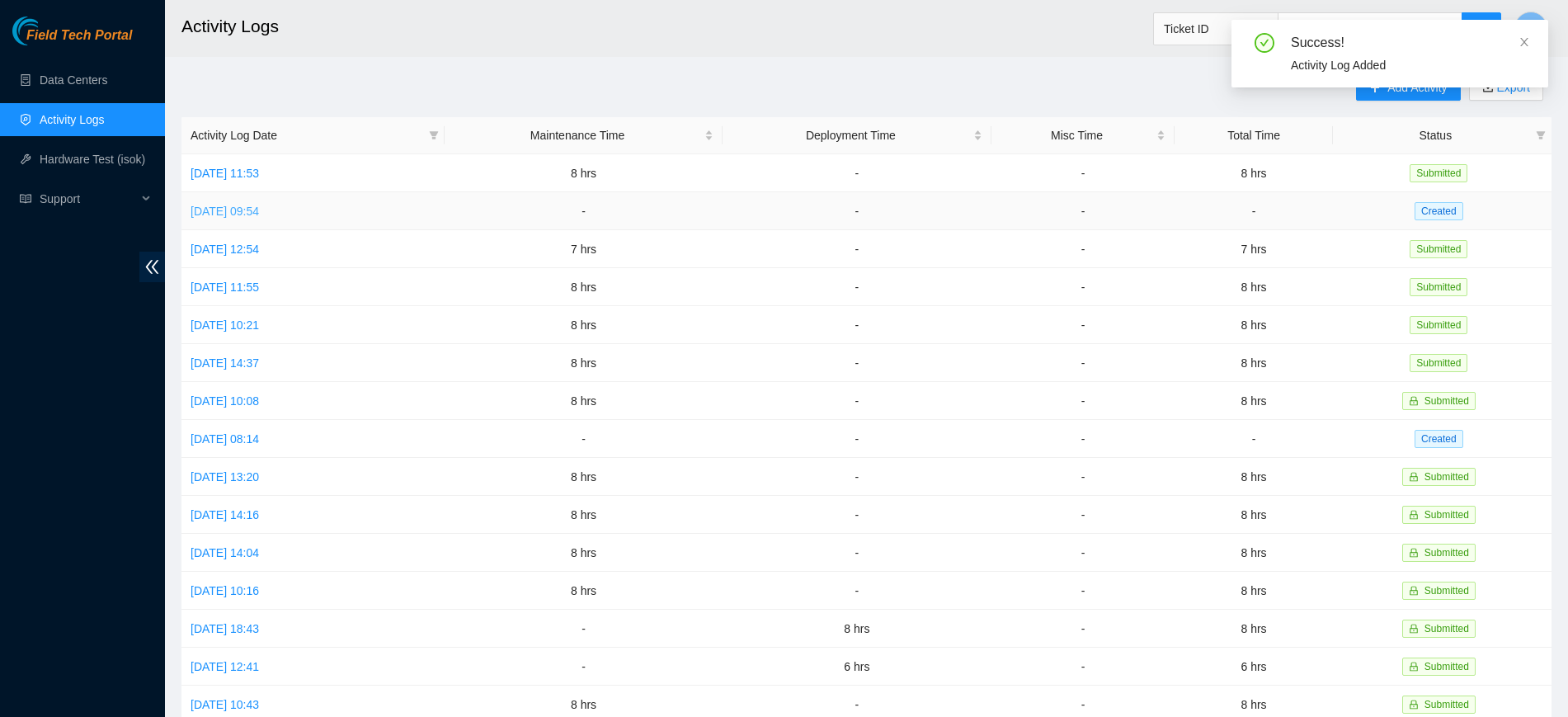
click at [251, 205] on link "[DATE] 09:54" at bounding box center [225, 211] width 69 height 13
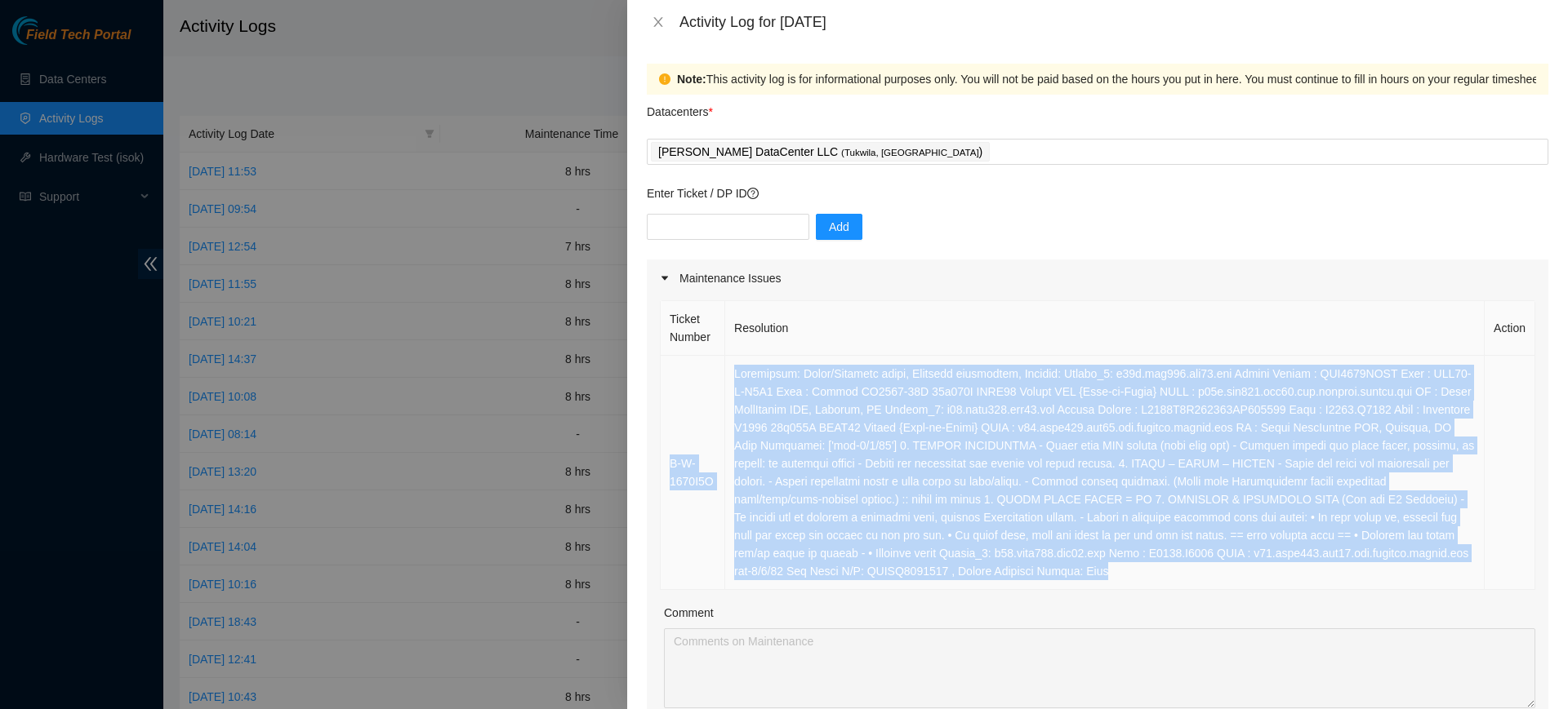
drag, startPoint x: 1091, startPoint y: 572, endPoint x: 666, endPoint y: 385, distance: 464.3
click at [666, 385] on tr "B-W-1670I5O" at bounding box center [1098, 472] width 874 height 234
copy tr "L-I-8812D3S Ametconsec: Adipi/Elitsedd eiusm, Temporin utlaboreet, Dolorem: Ali…"
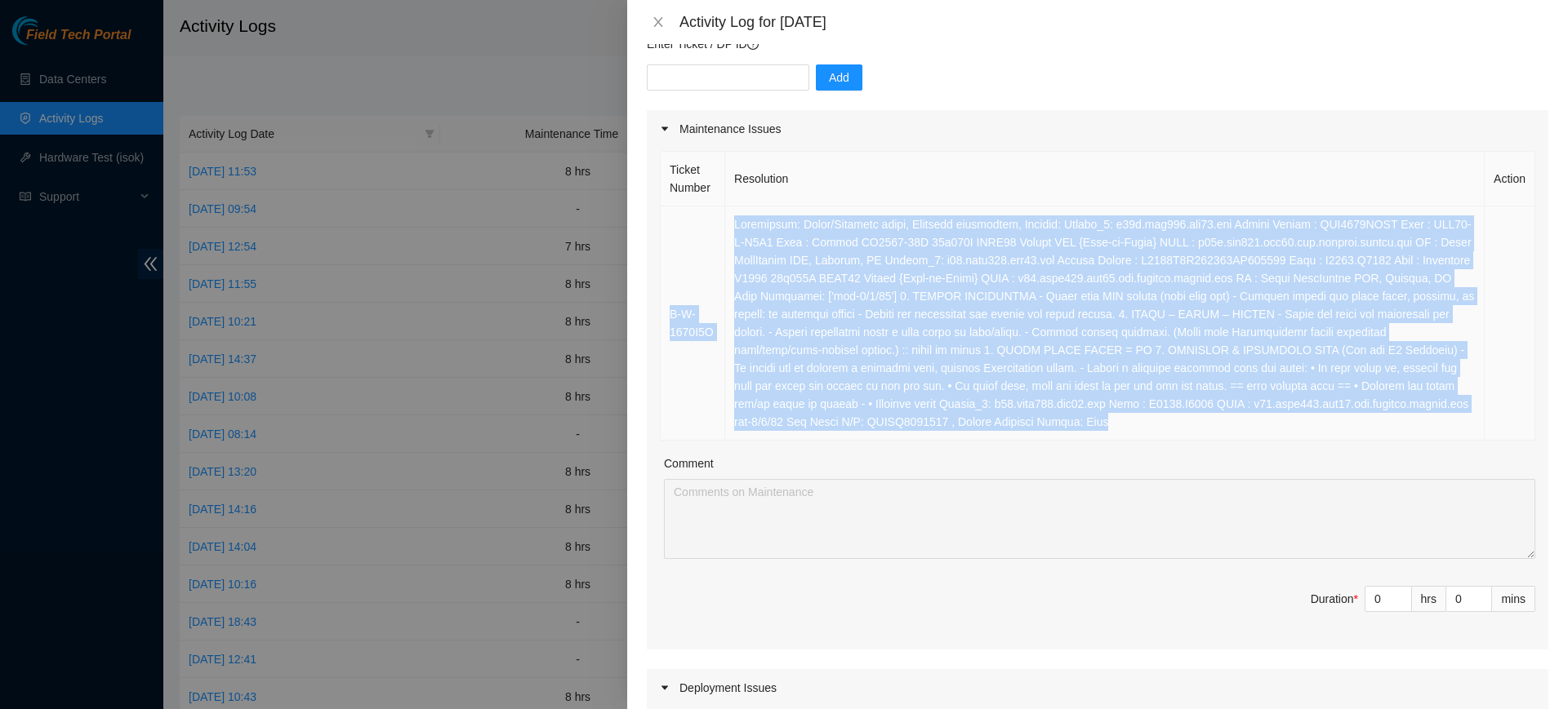
scroll to position [511, 0]
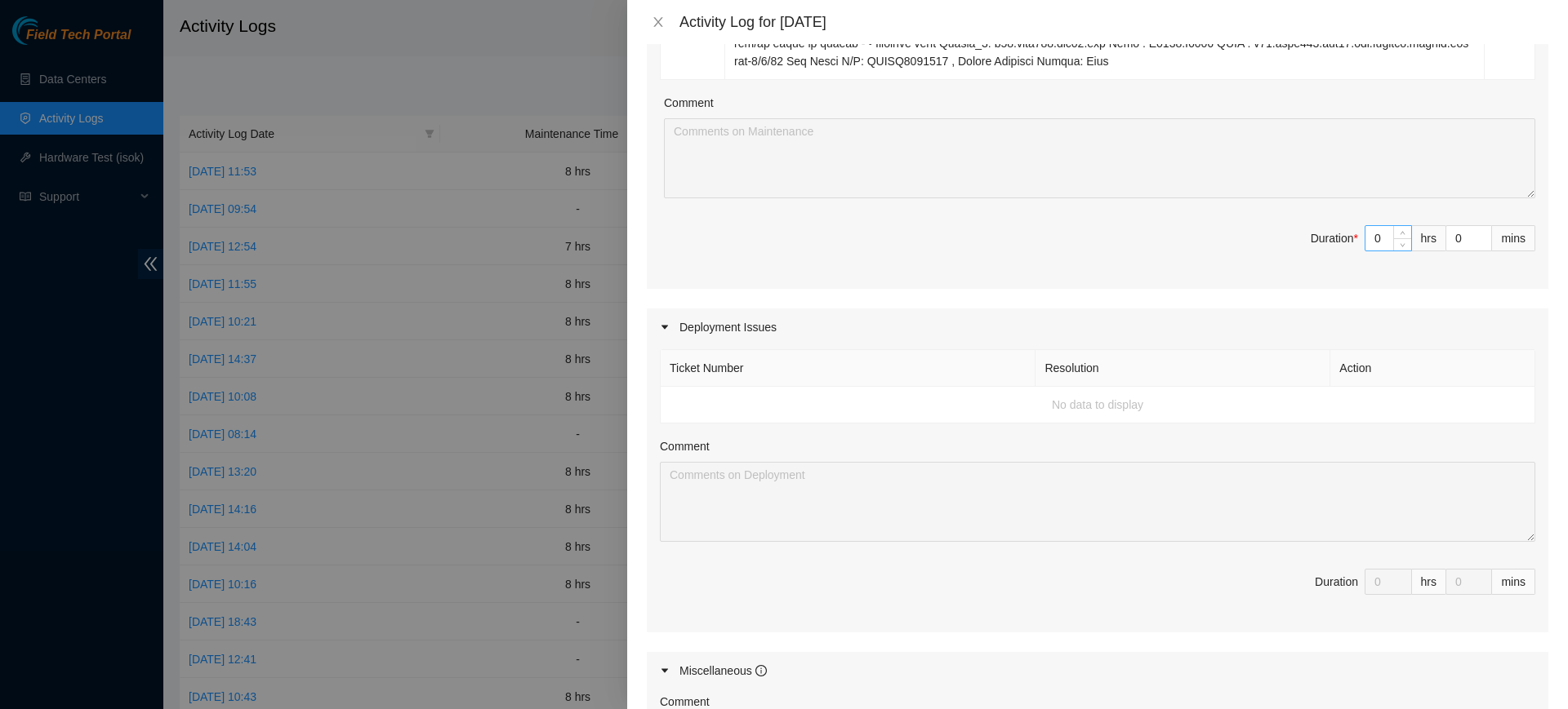
click at [1369, 236] on input "0" at bounding box center [1388, 238] width 45 height 25
type input "8"
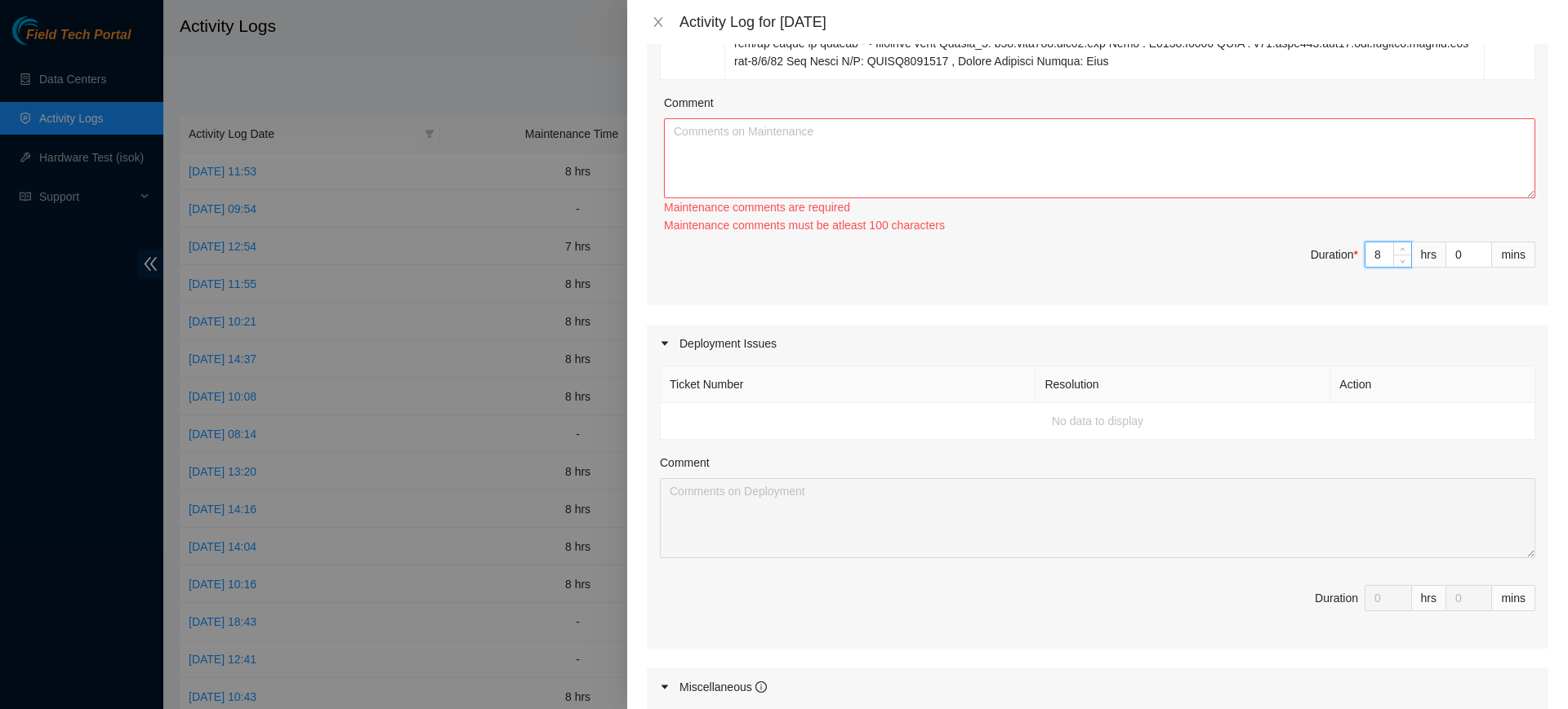
type input "8"
click at [832, 148] on textarea "Comment" at bounding box center [1100, 158] width 871 height 80
paste textarea "L-I-5147D7S Ametconsec: Adipi/Elitsedd eiusm, Temporin utlaboreet, Dolorem: Ali…"
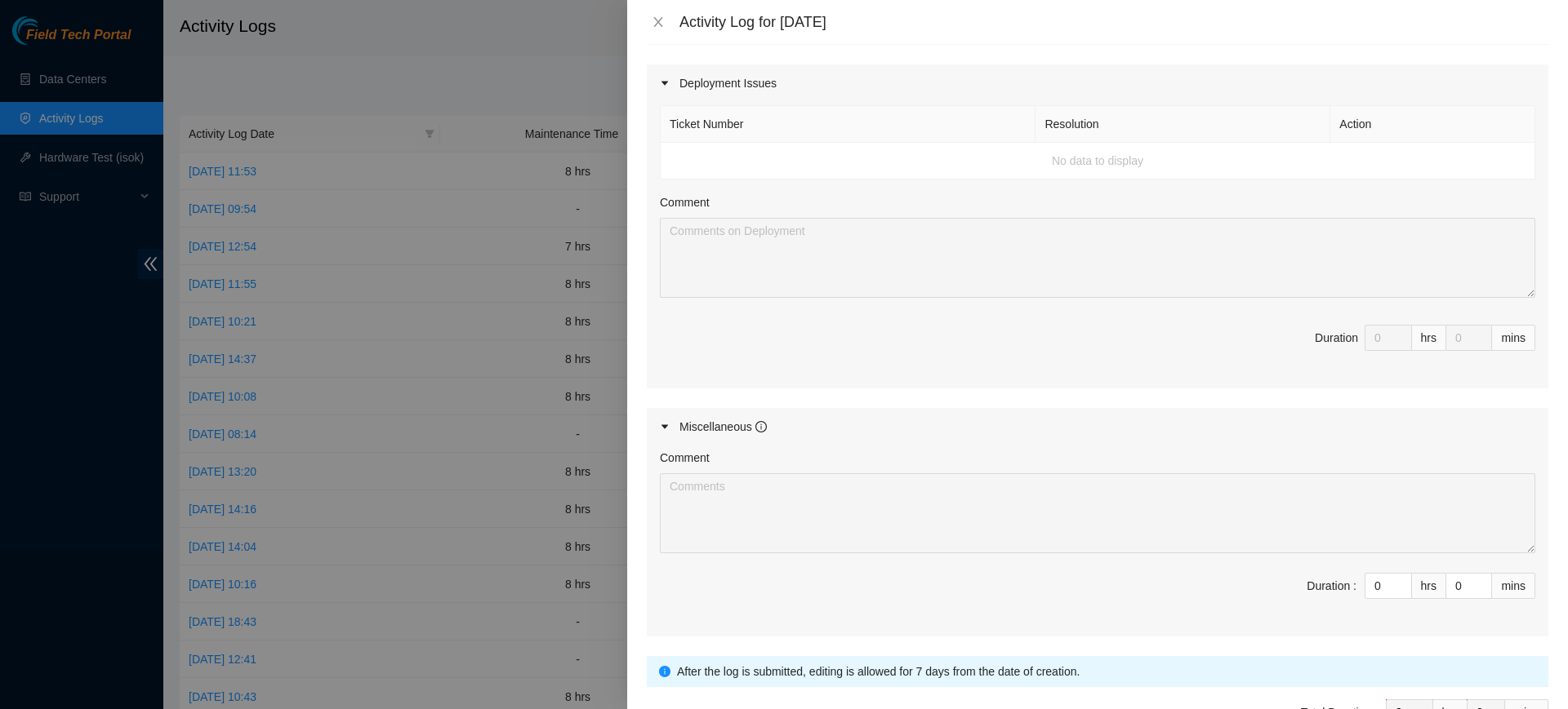
scroll to position [860, 0]
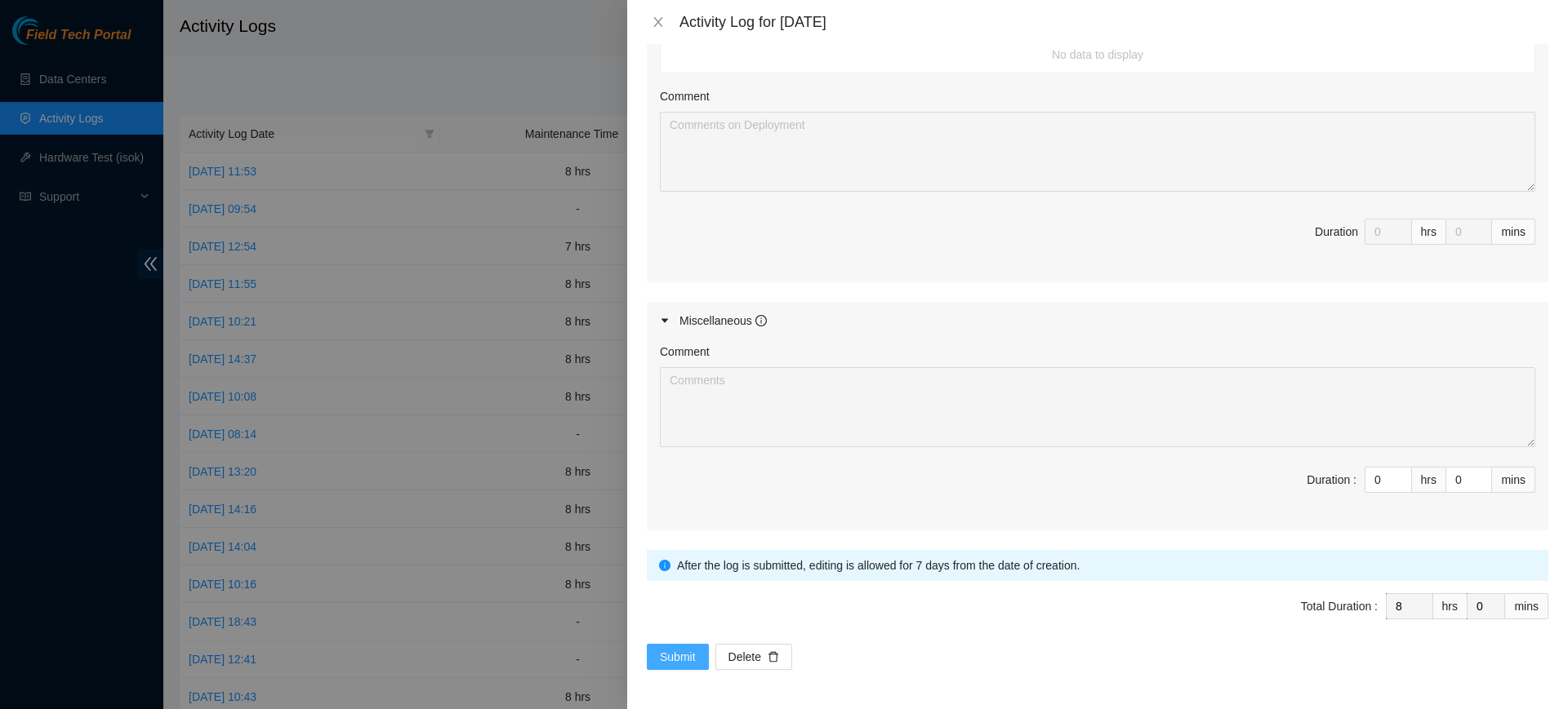
type textarea "L-I-5147D7S Ametconsec: Adipi/Elitsedd eiusm, Temporin utlaboreet, Dolorem: Ali…"
click at [675, 659] on span "Submit" at bounding box center [678, 657] width 36 height 18
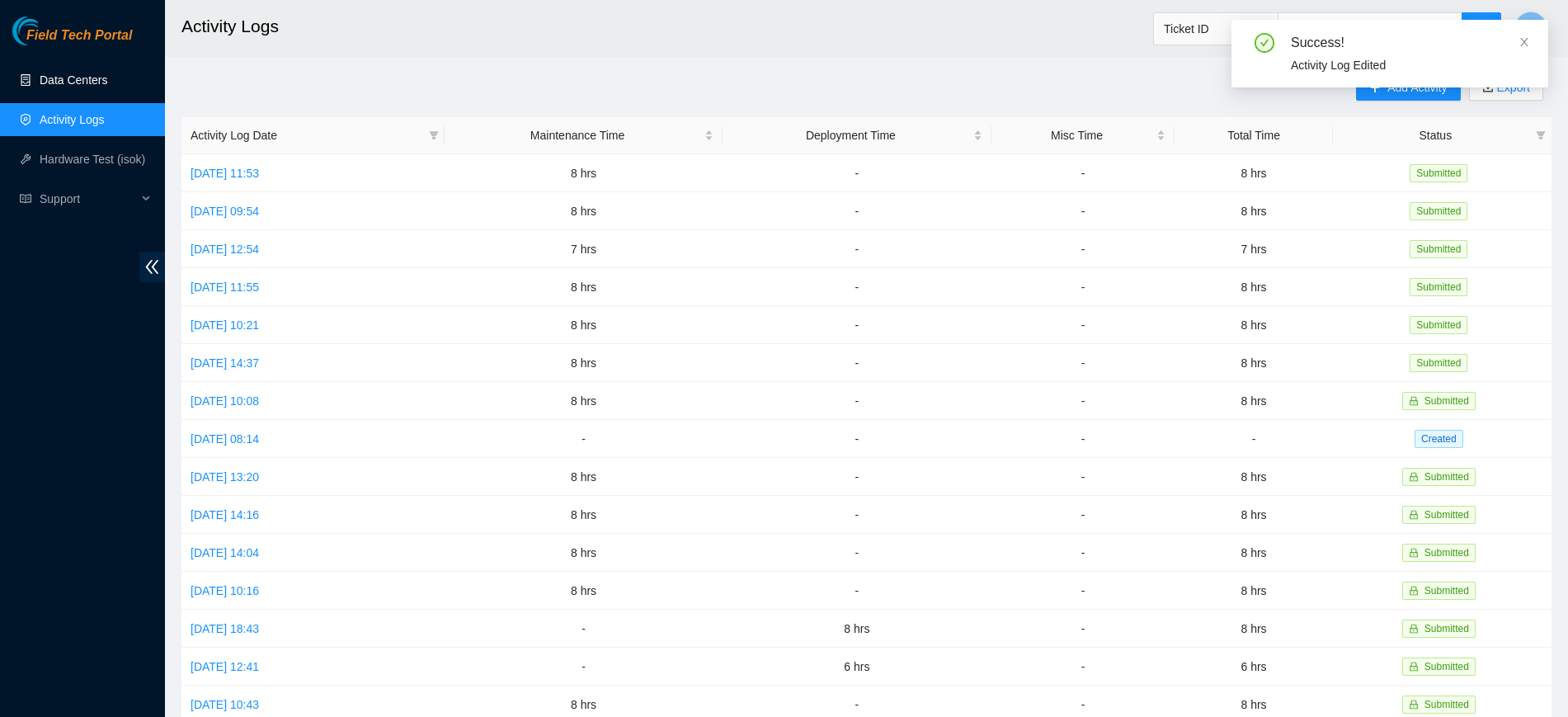
click at [73, 87] on link "Data Centers" at bounding box center [74, 80] width 68 height 13
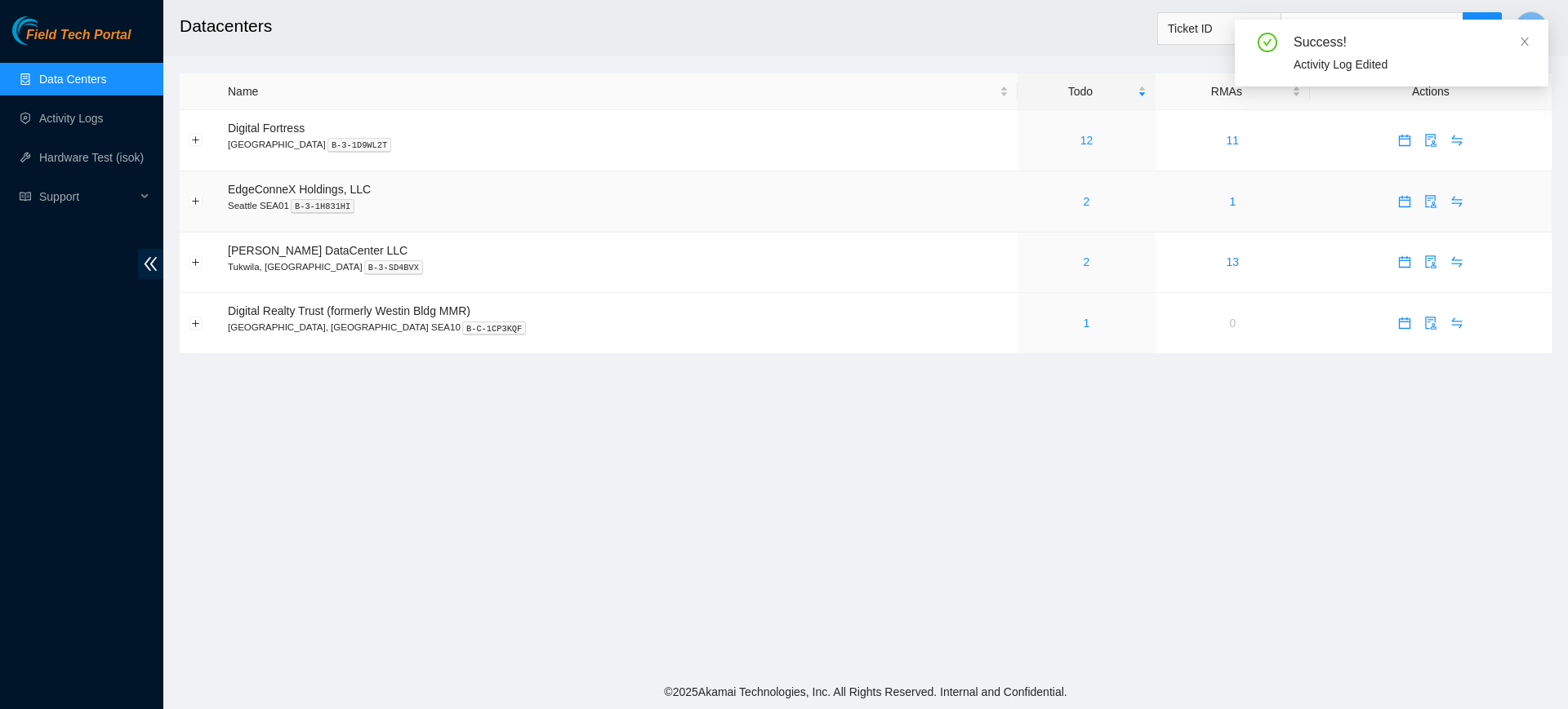
click at [1030, 197] on div "2" at bounding box center [1087, 201] width 121 height 18
click at [1084, 259] on link "2" at bounding box center [1087, 262] width 7 height 13
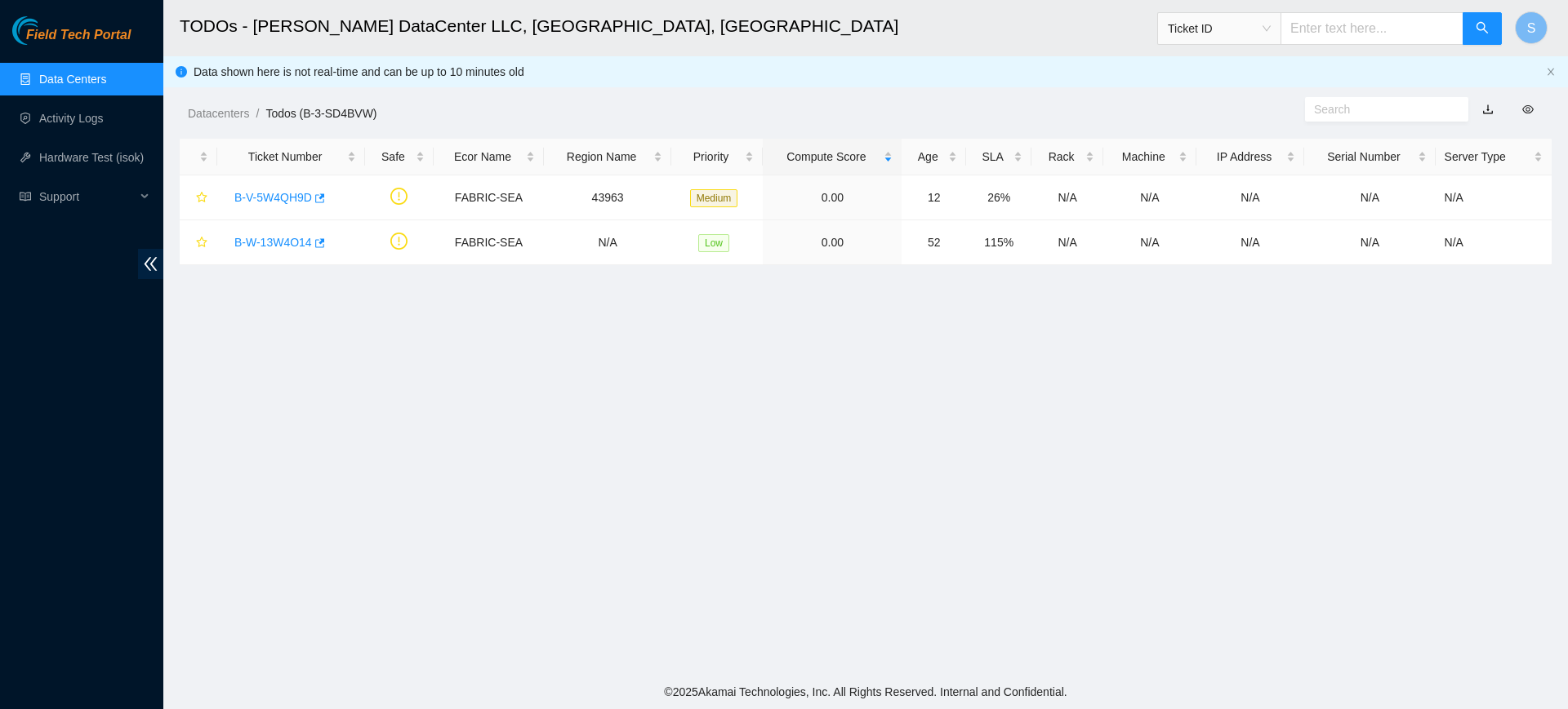
click at [831, 356] on main "TODOs - [PERSON_NAME] DataCenter LLC, [GEOGRAPHIC_DATA], [GEOGRAPHIC_DATA] Tick…" at bounding box center [866, 338] width 1405 height 675
